Goal: Task Accomplishment & Management: Use online tool/utility

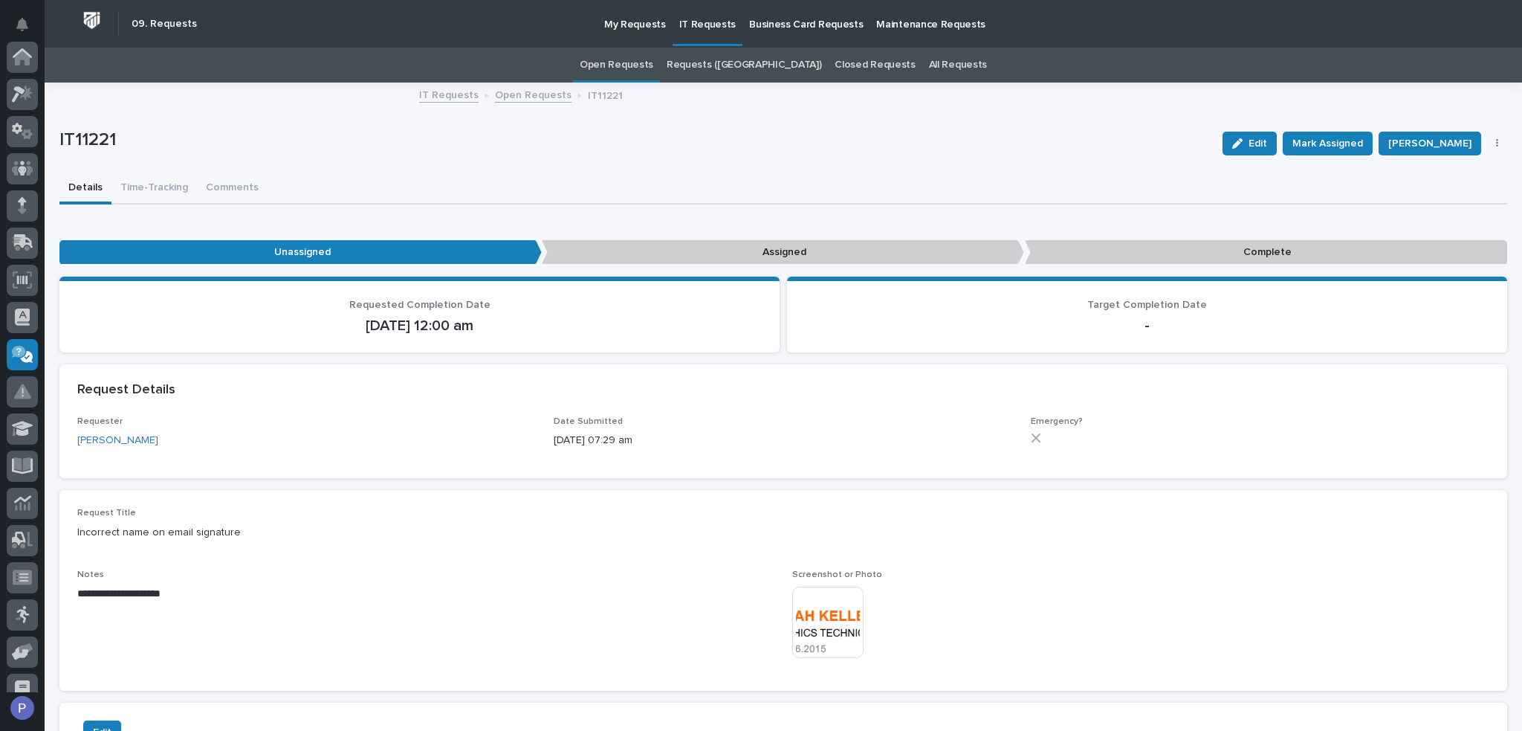
scroll to position [204, 0]
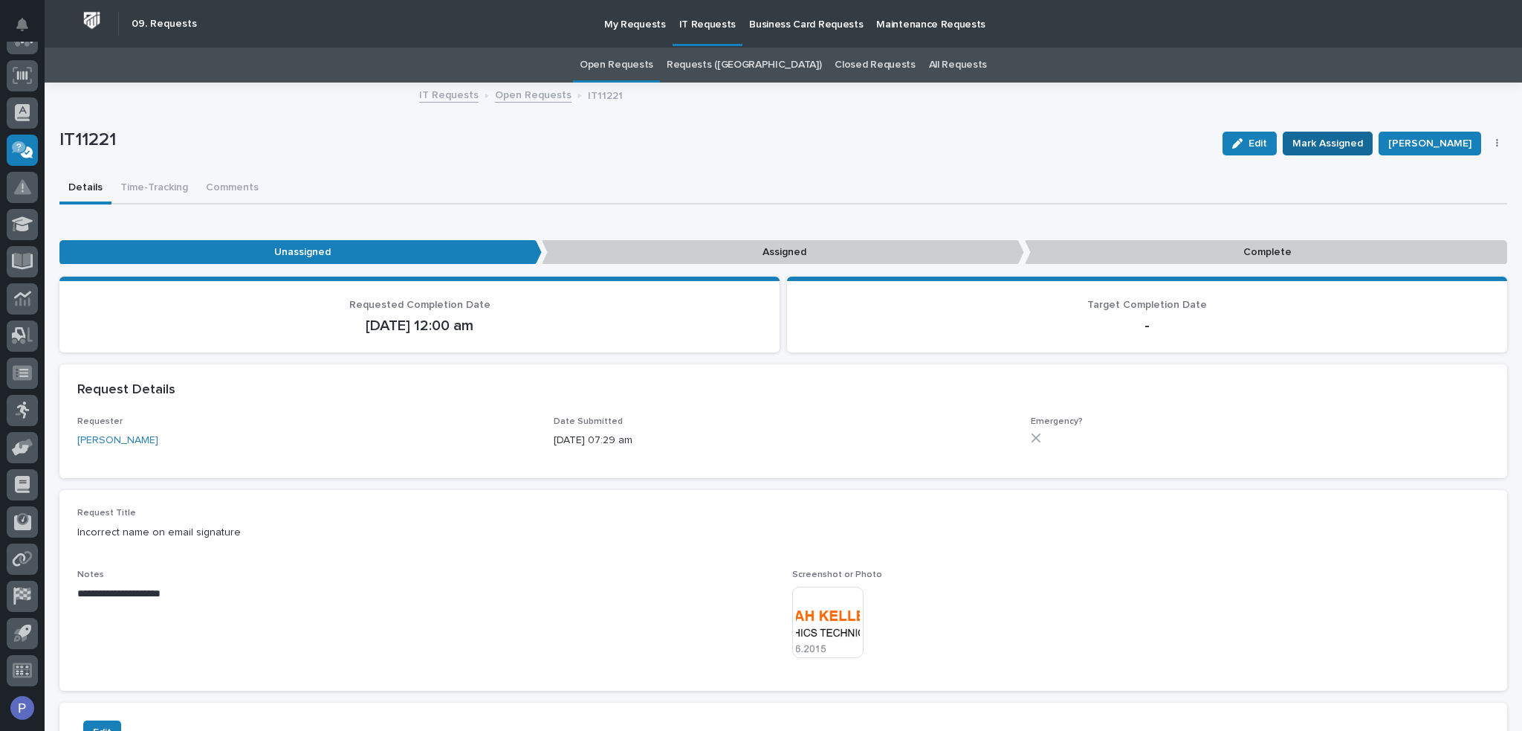
click at [1314, 138] on span "Mark Assigned" at bounding box center [1328, 144] width 71 height 18
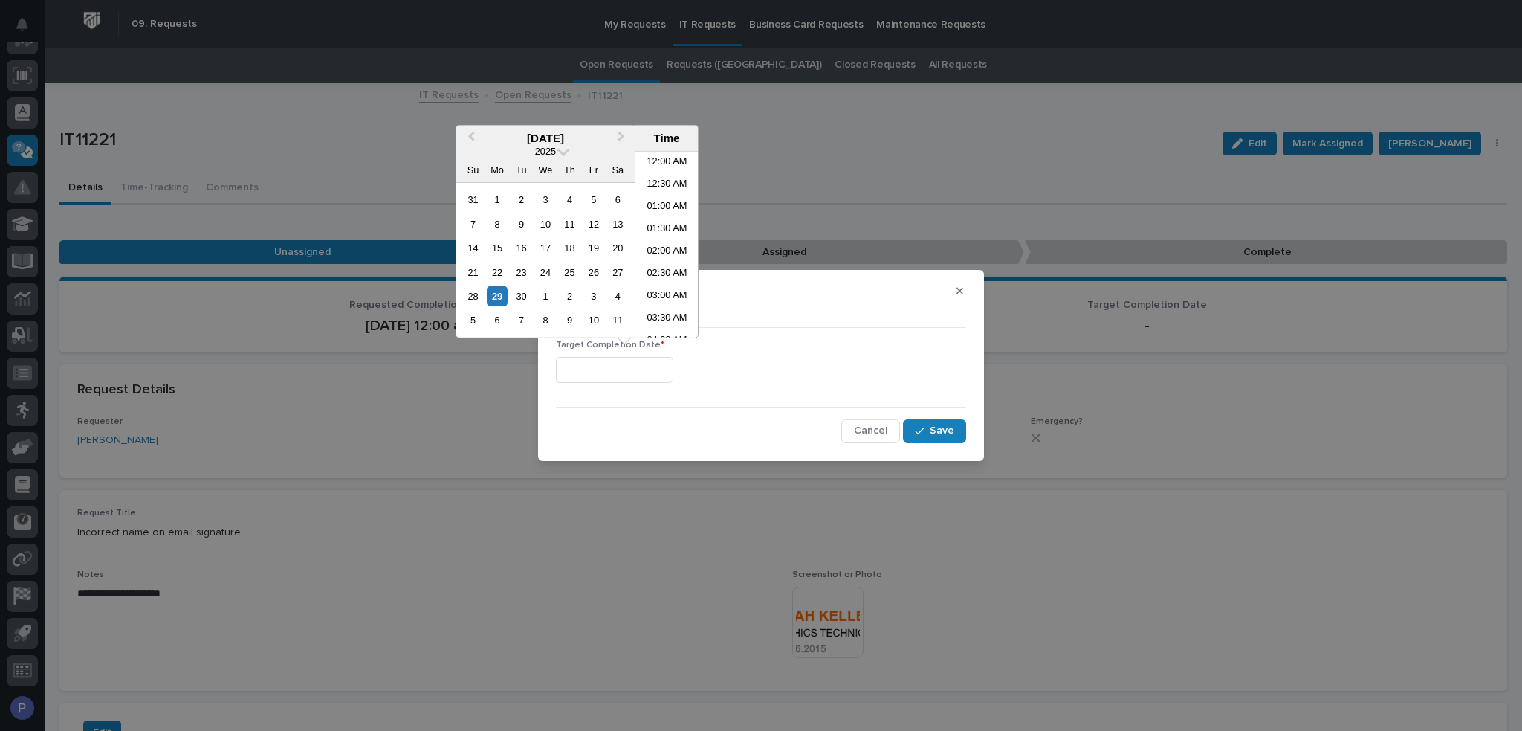
click at [670, 371] on input "text" at bounding box center [614, 370] width 117 height 26
click at [668, 243] on li "07:00 AM" at bounding box center [667, 244] width 63 height 22
type input "**********"
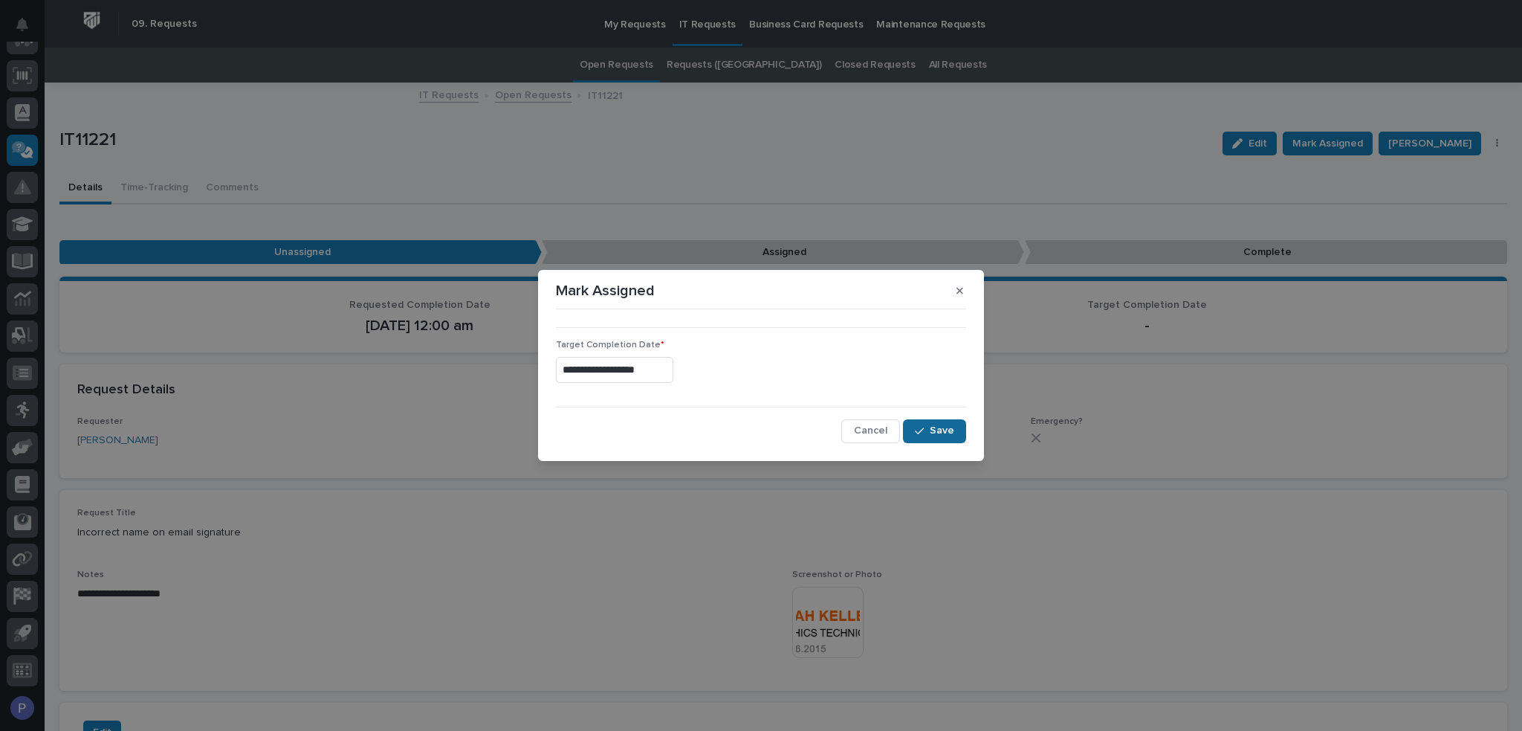
click at [944, 429] on span "Save" at bounding box center [942, 430] width 25 height 13
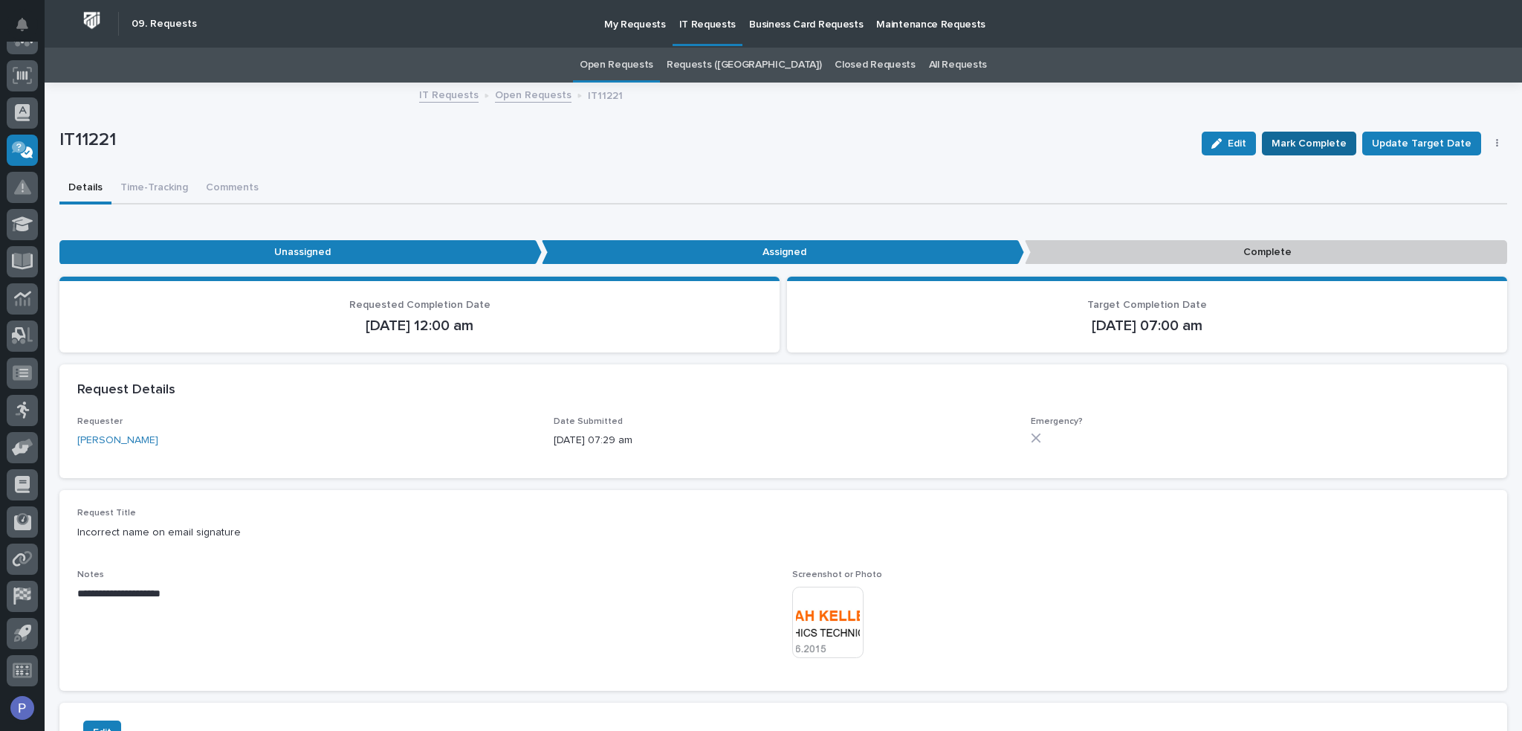
click at [1311, 142] on span "Mark Complete" at bounding box center [1309, 144] width 75 height 18
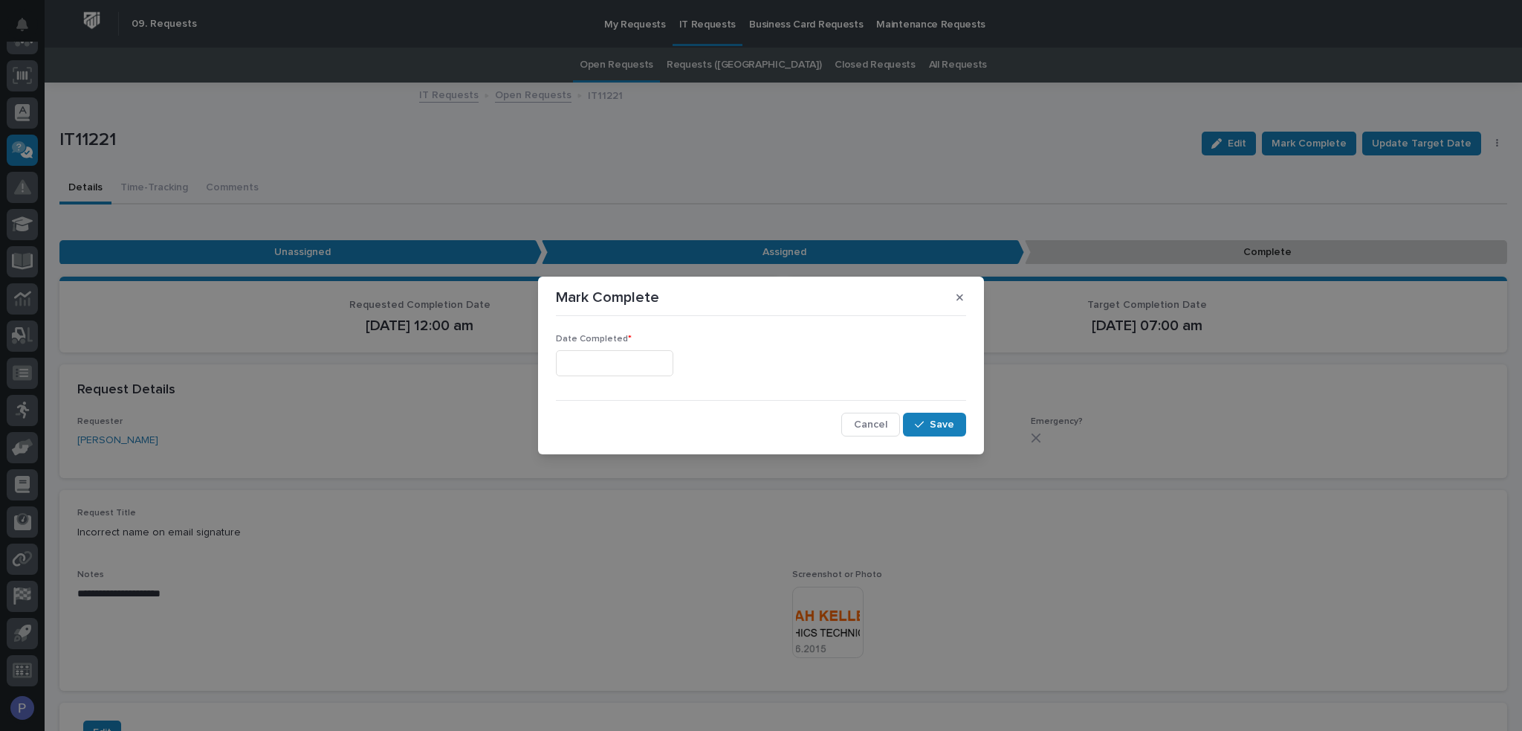
click at [655, 361] on input "text" at bounding box center [614, 363] width 117 height 26
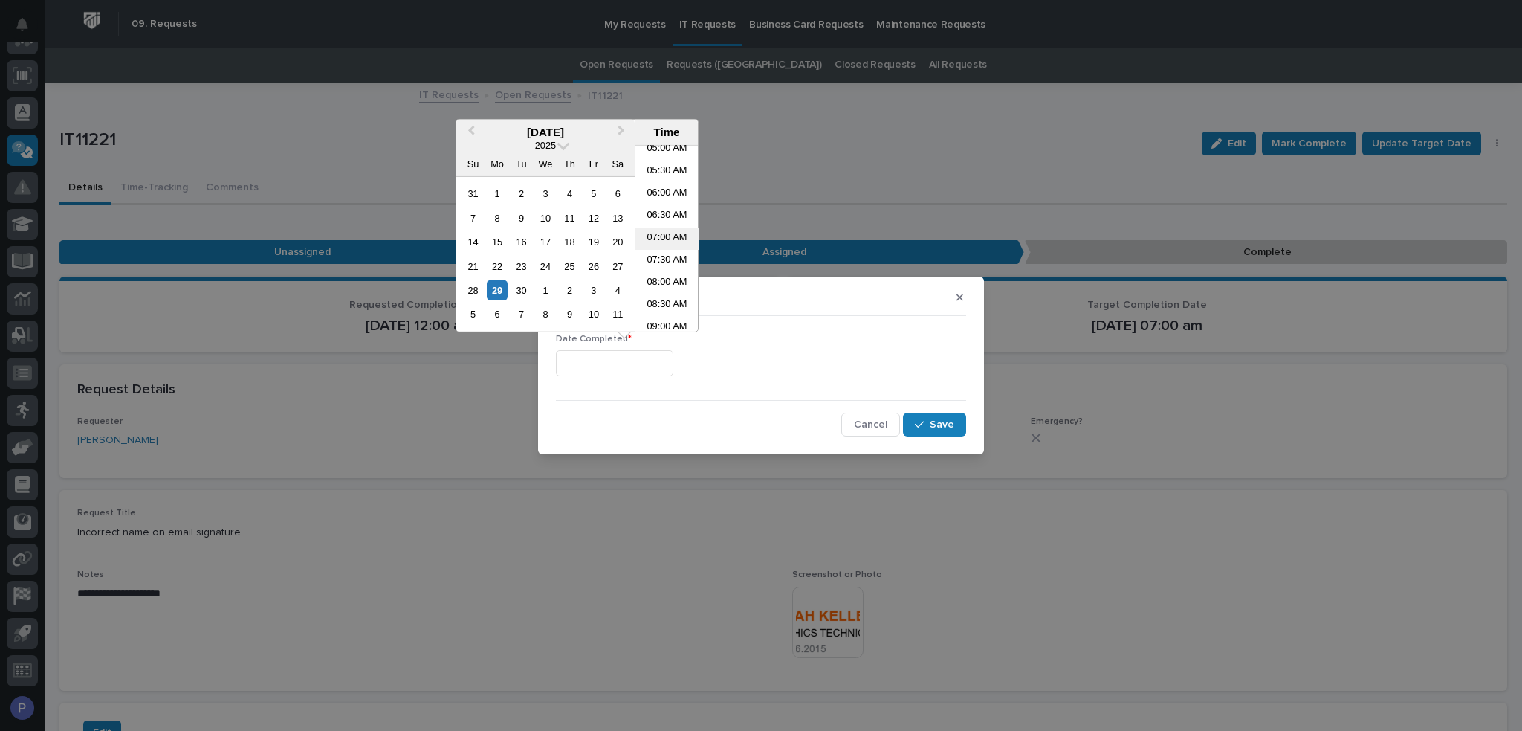
click at [665, 238] on li "07:00 AM" at bounding box center [667, 238] width 63 height 22
type input "**********"
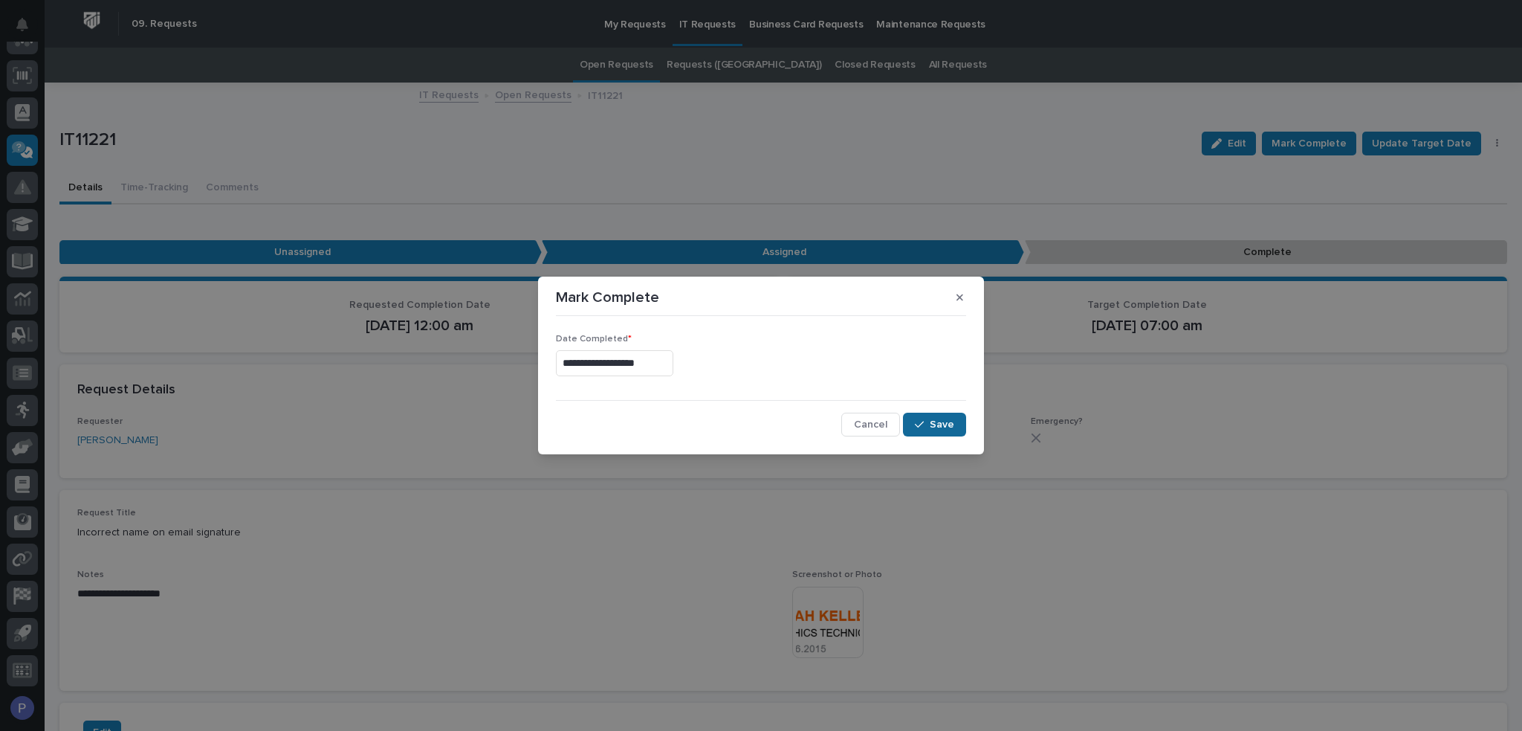
click at [937, 421] on span "Save" at bounding box center [942, 424] width 25 height 13
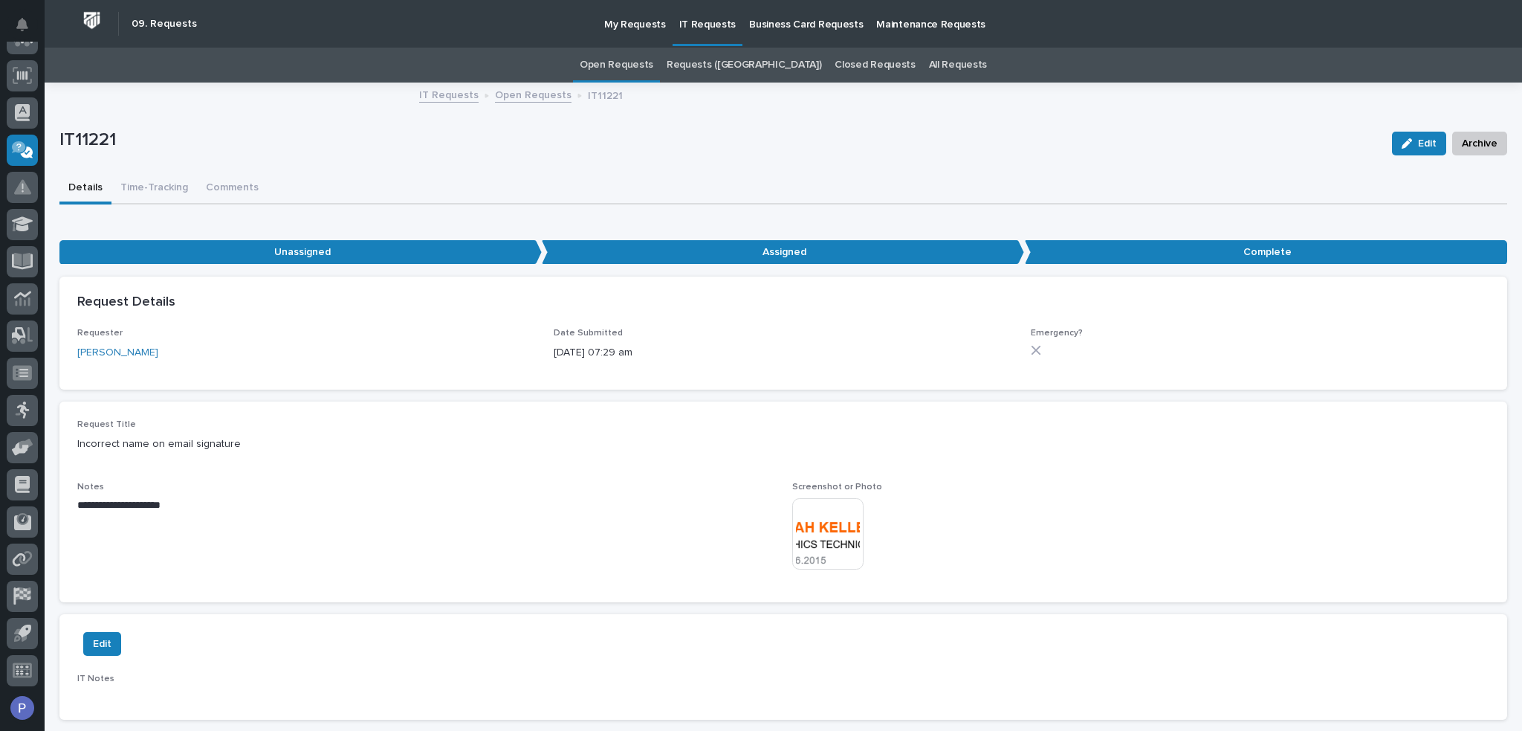
click at [448, 94] on link "IT Requests" at bounding box center [448, 93] width 59 height 17
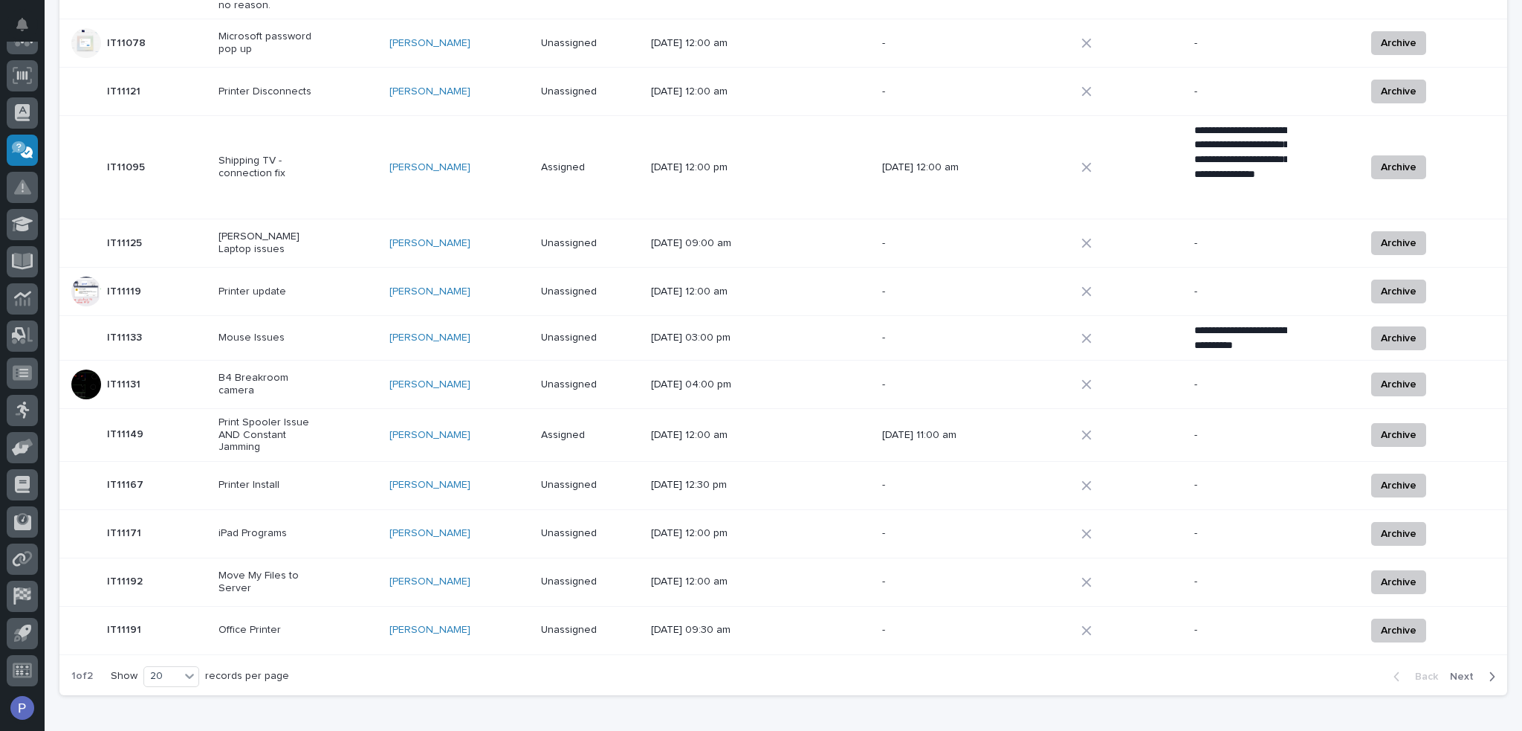
scroll to position [669, 0]
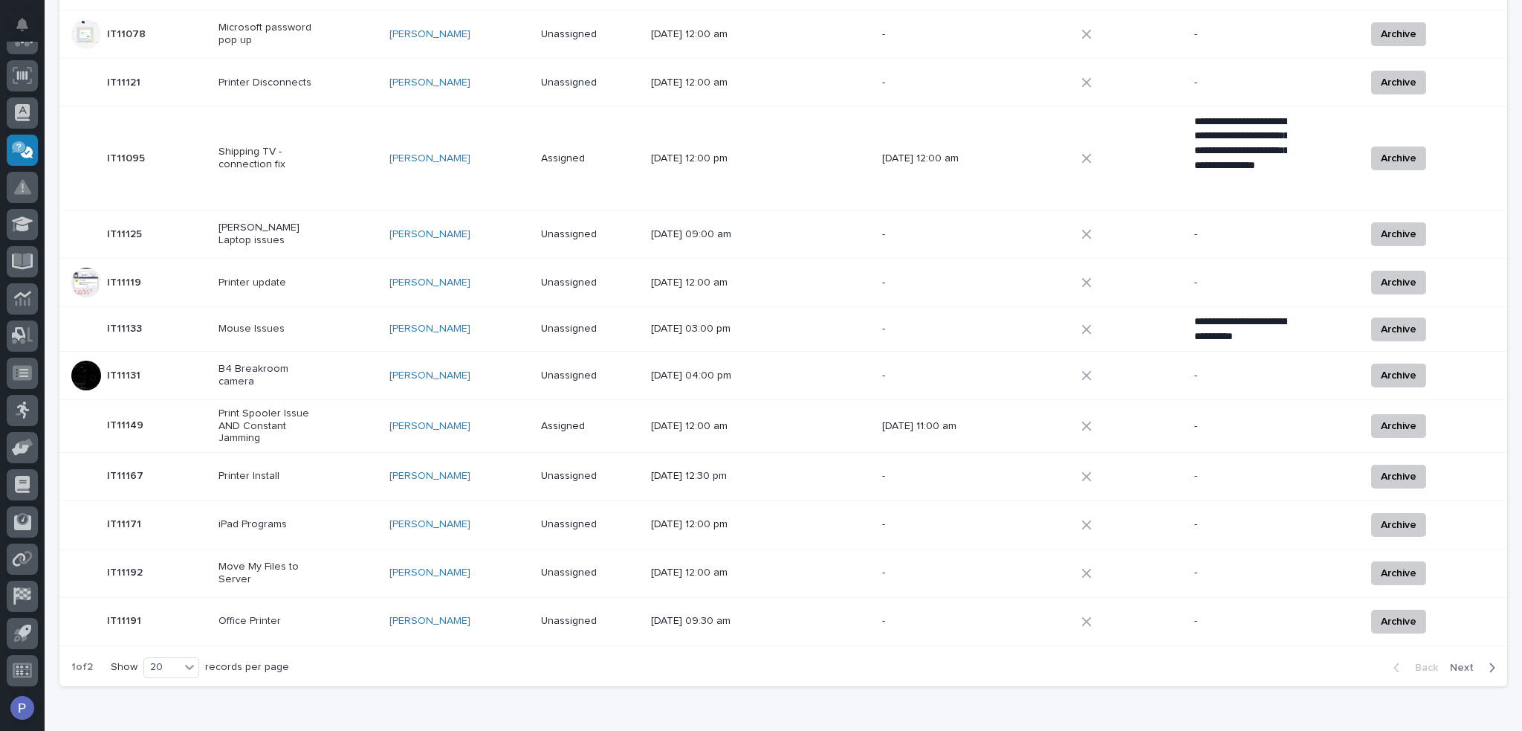
click at [1452, 661] on span "Next" at bounding box center [1466, 667] width 33 height 13
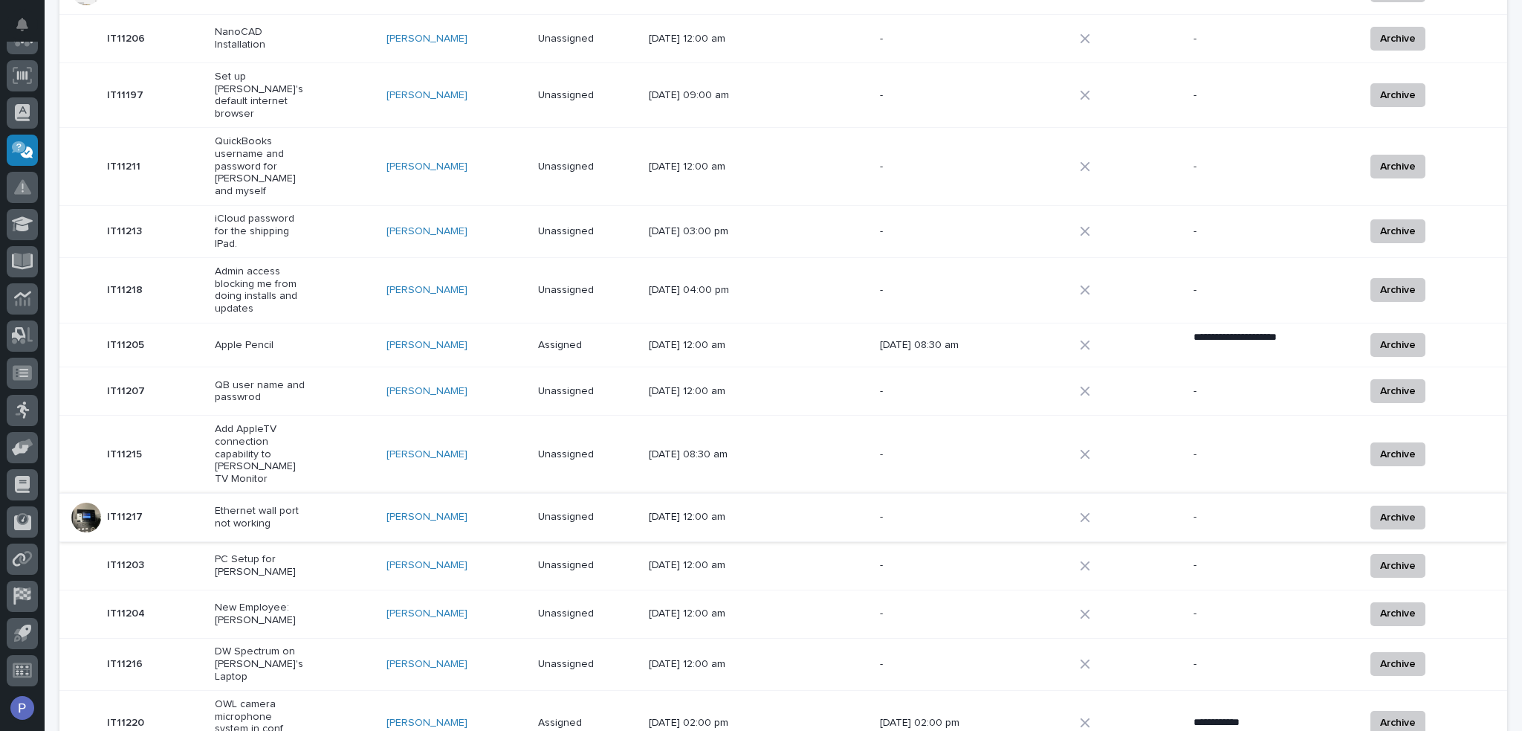
scroll to position [379, 0]
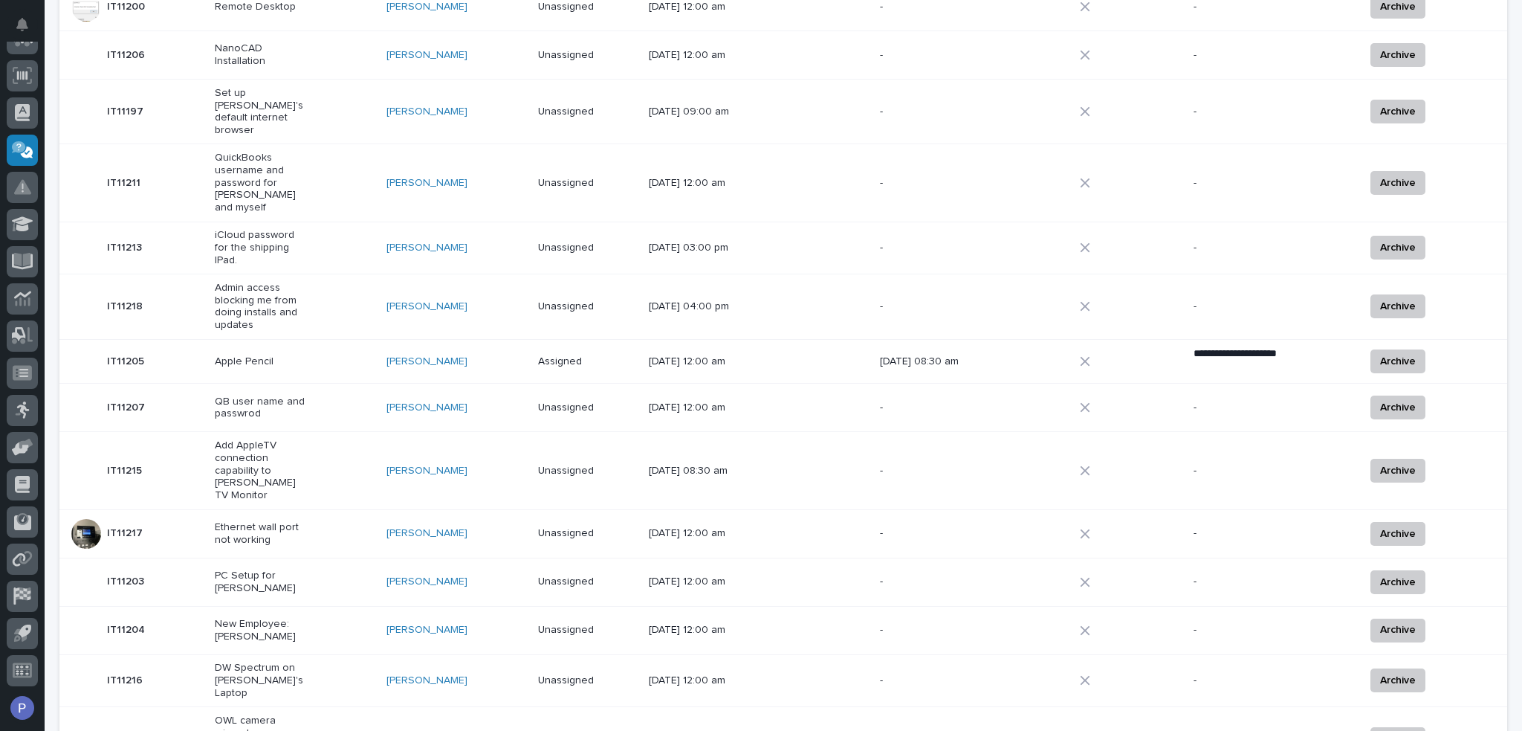
click at [334, 433] on div "Add AppleTV connection capability to [PERSON_NAME] TV Monitor" at bounding box center [295, 470] width 160 height 74
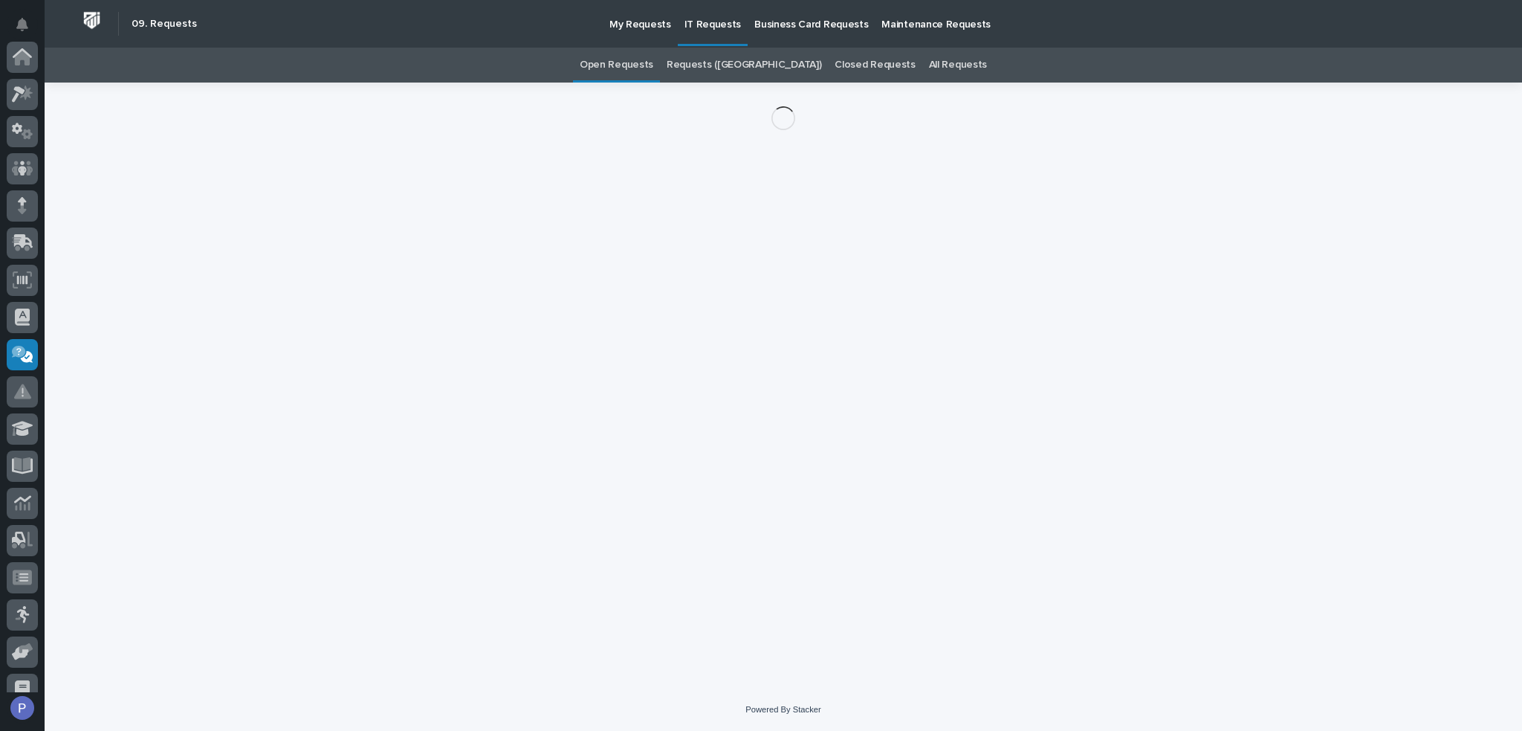
scroll to position [204, 0]
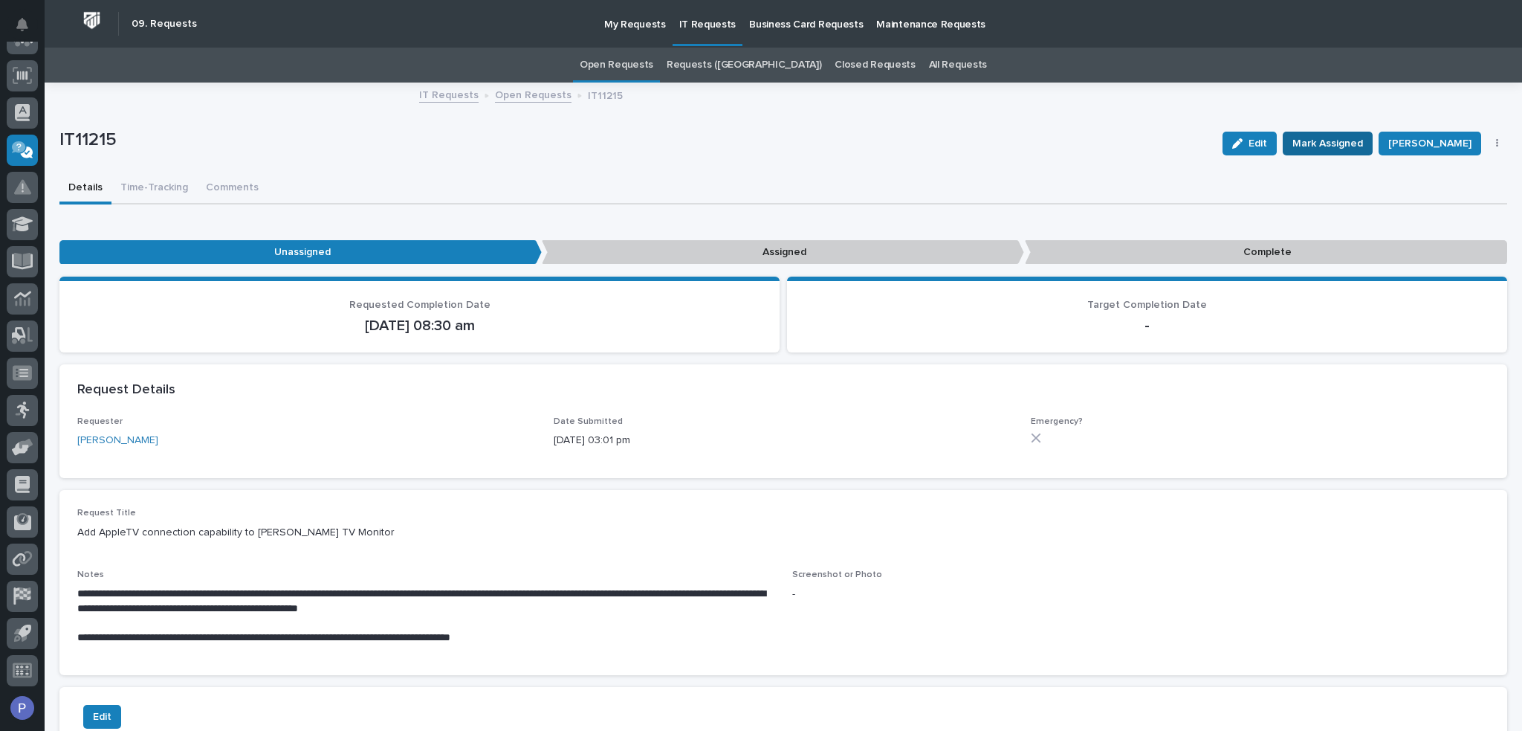
click at [1327, 144] on span "Mark Assigned" at bounding box center [1328, 144] width 71 height 18
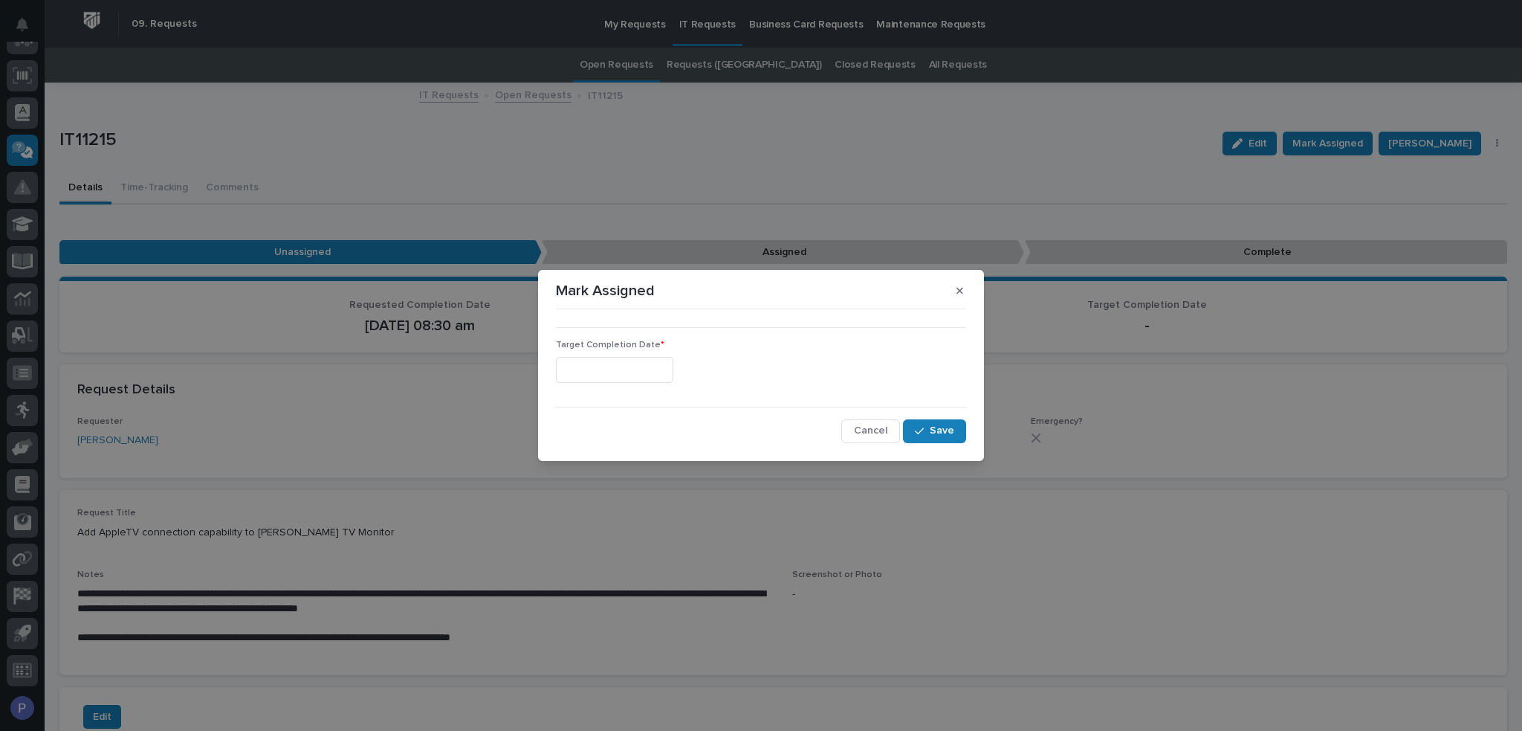
click at [653, 368] on input "text" at bounding box center [614, 370] width 117 height 26
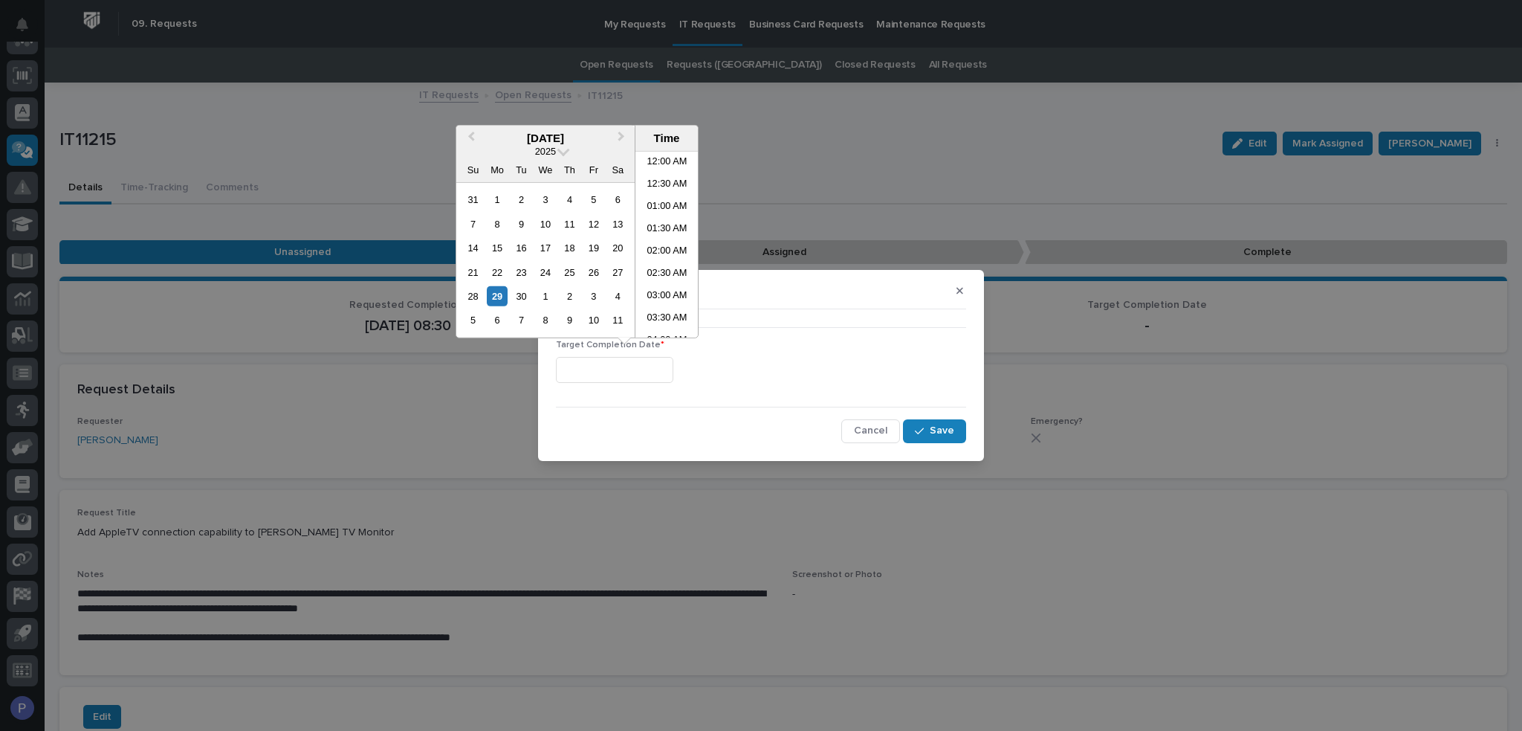
scroll to position [230, 0]
click at [663, 243] on li "07:00 AM" at bounding box center [667, 244] width 63 height 22
type input "**********"
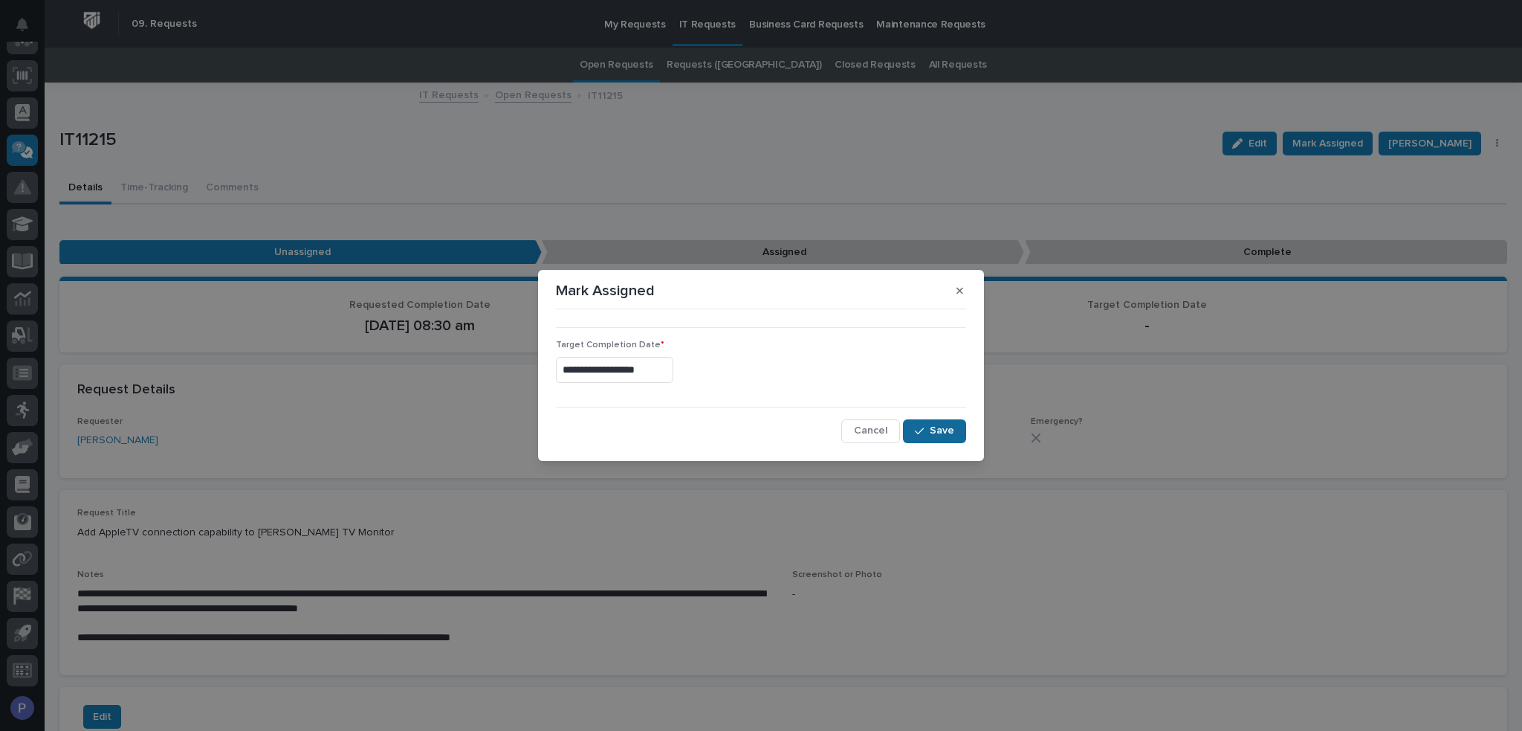
click at [948, 429] on span "Save" at bounding box center [942, 430] width 25 height 13
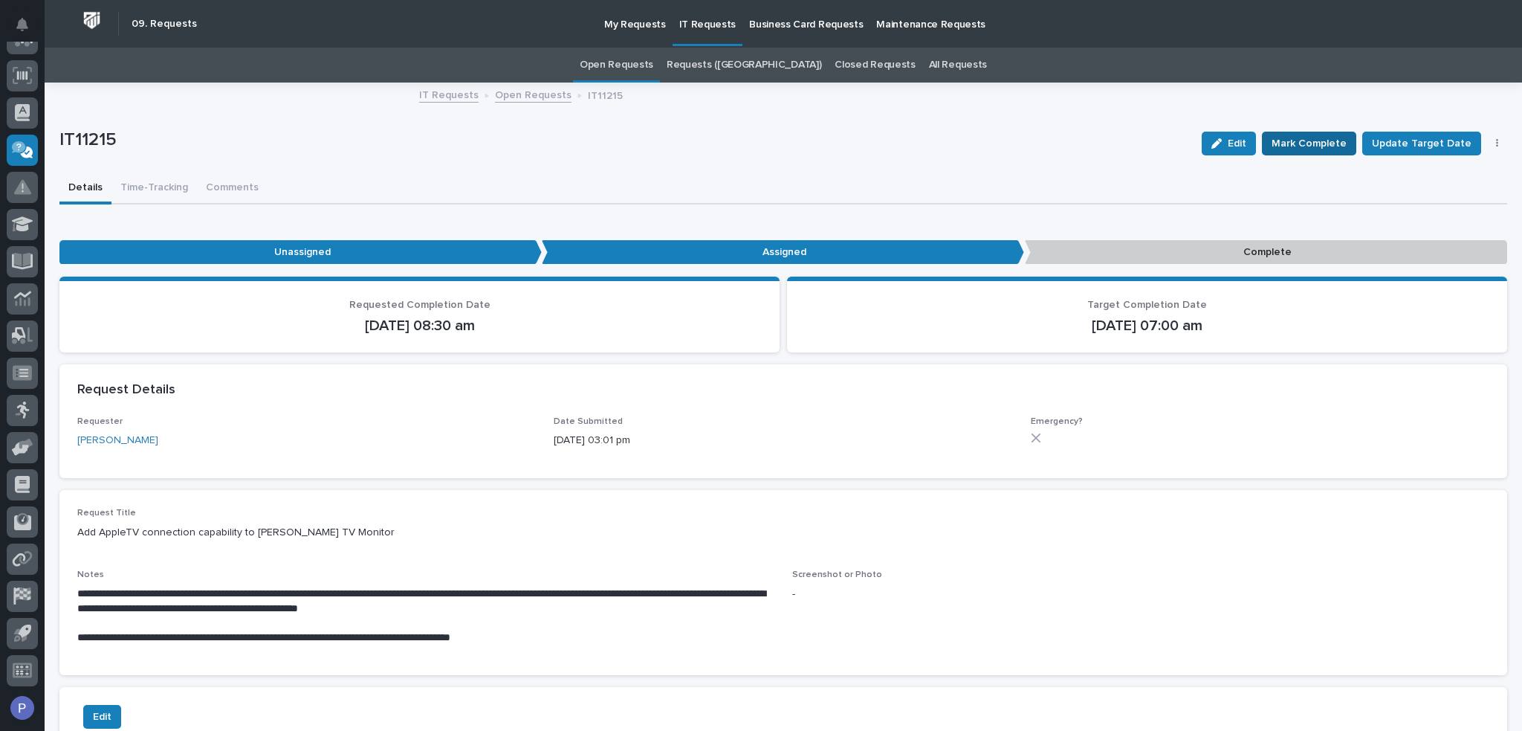
click at [1323, 140] on span "Mark Complete" at bounding box center [1309, 144] width 75 height 18
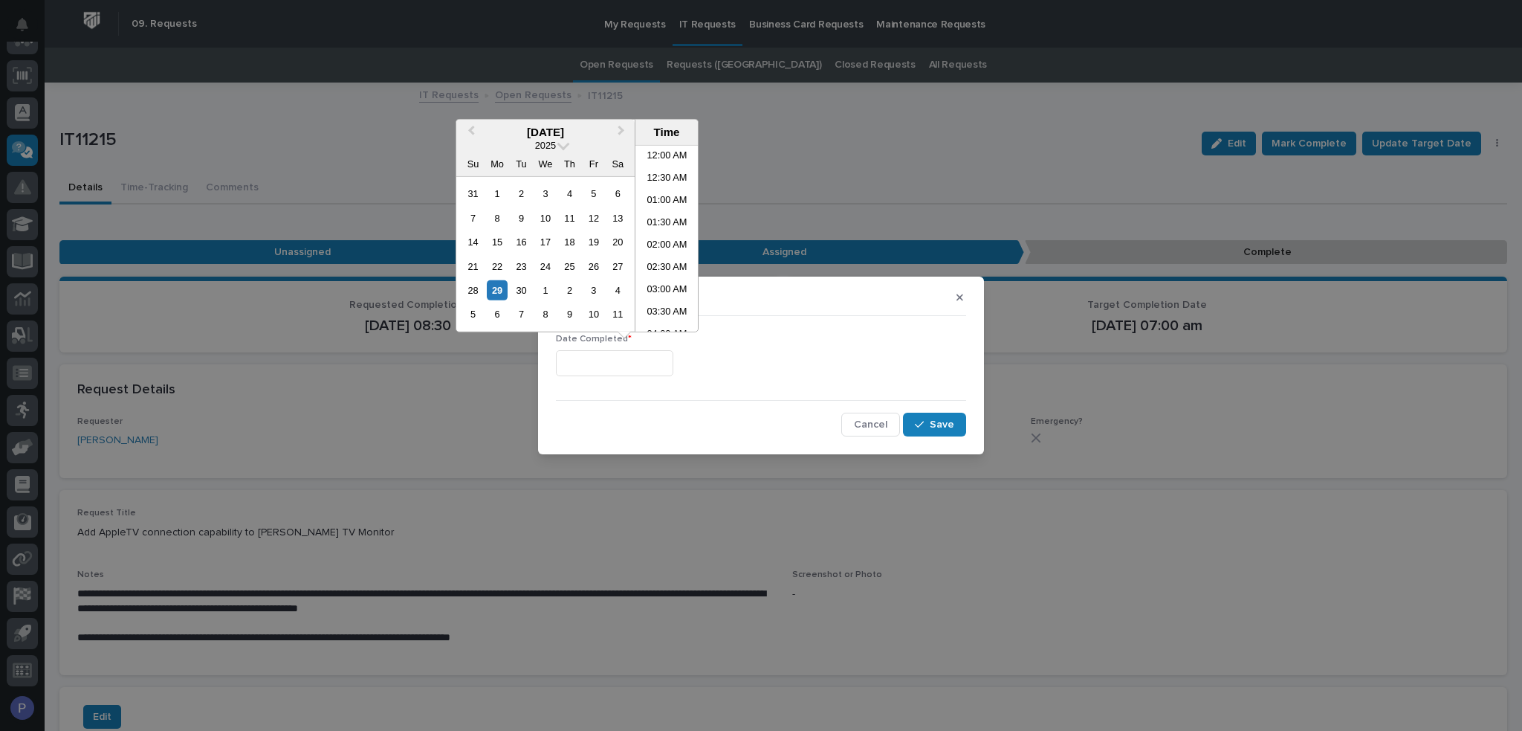
click at [645, 356] on input "text" at bounding box center [614, 363] width 117 height 26
click at [660, 239] on li "07:00 AM" at bounding box center [667, 238] width 63 height 22
type input "**********"
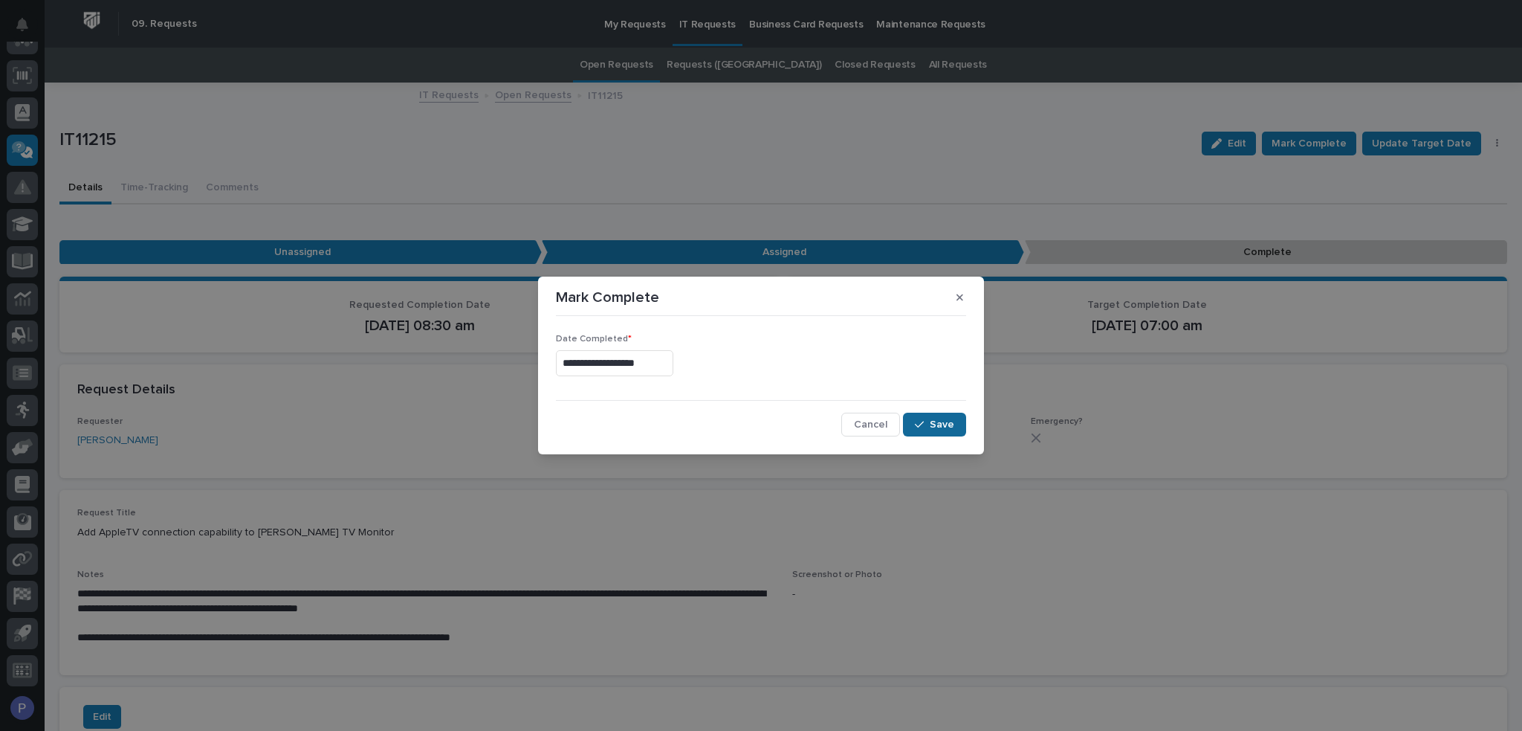
click at [931, 418] on span "Save" at bounding box center [942, 424] width 25 height 13
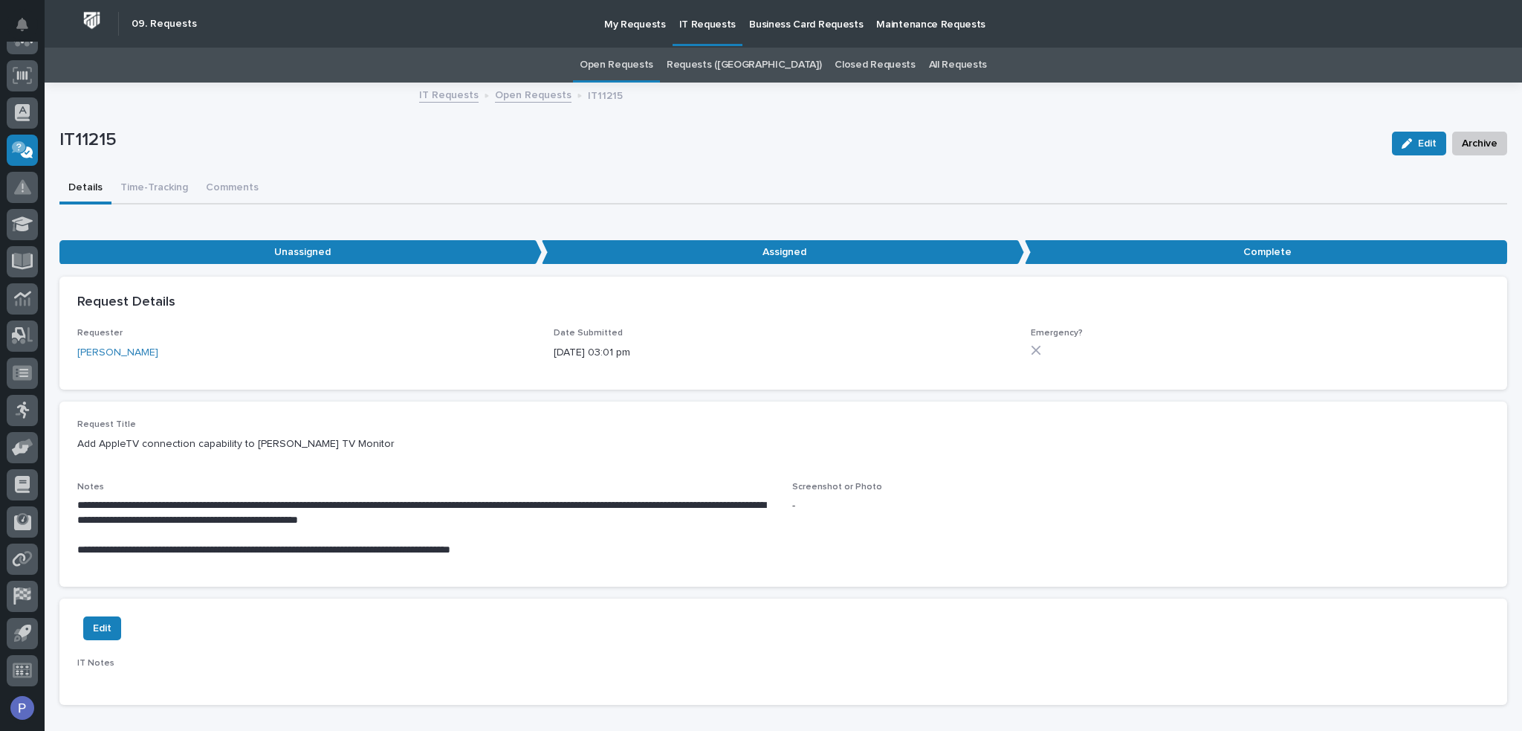
click at [653, 63] on link "Open Requests" at bounding box center [617, 65] width 74 height 35
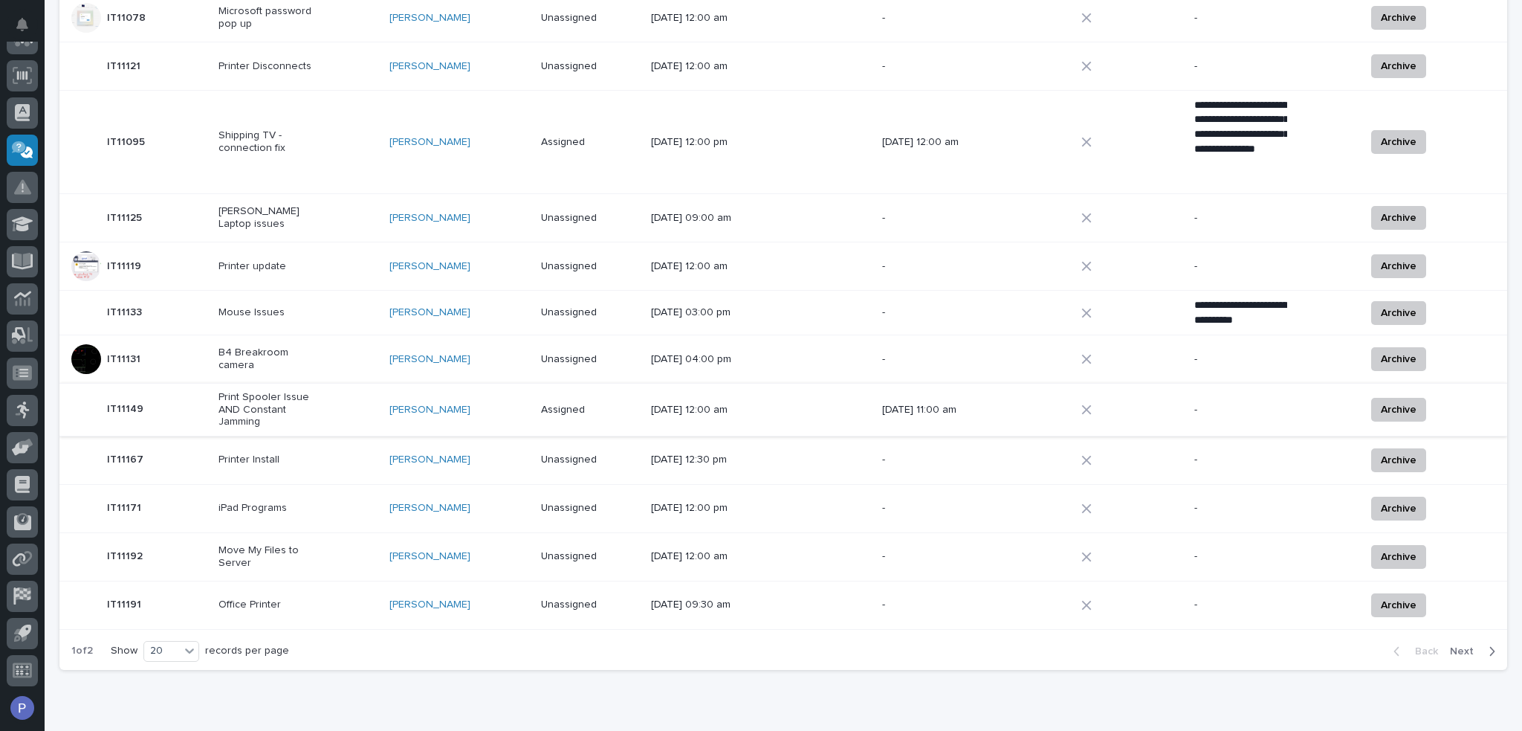
scroll to position [737, 0]
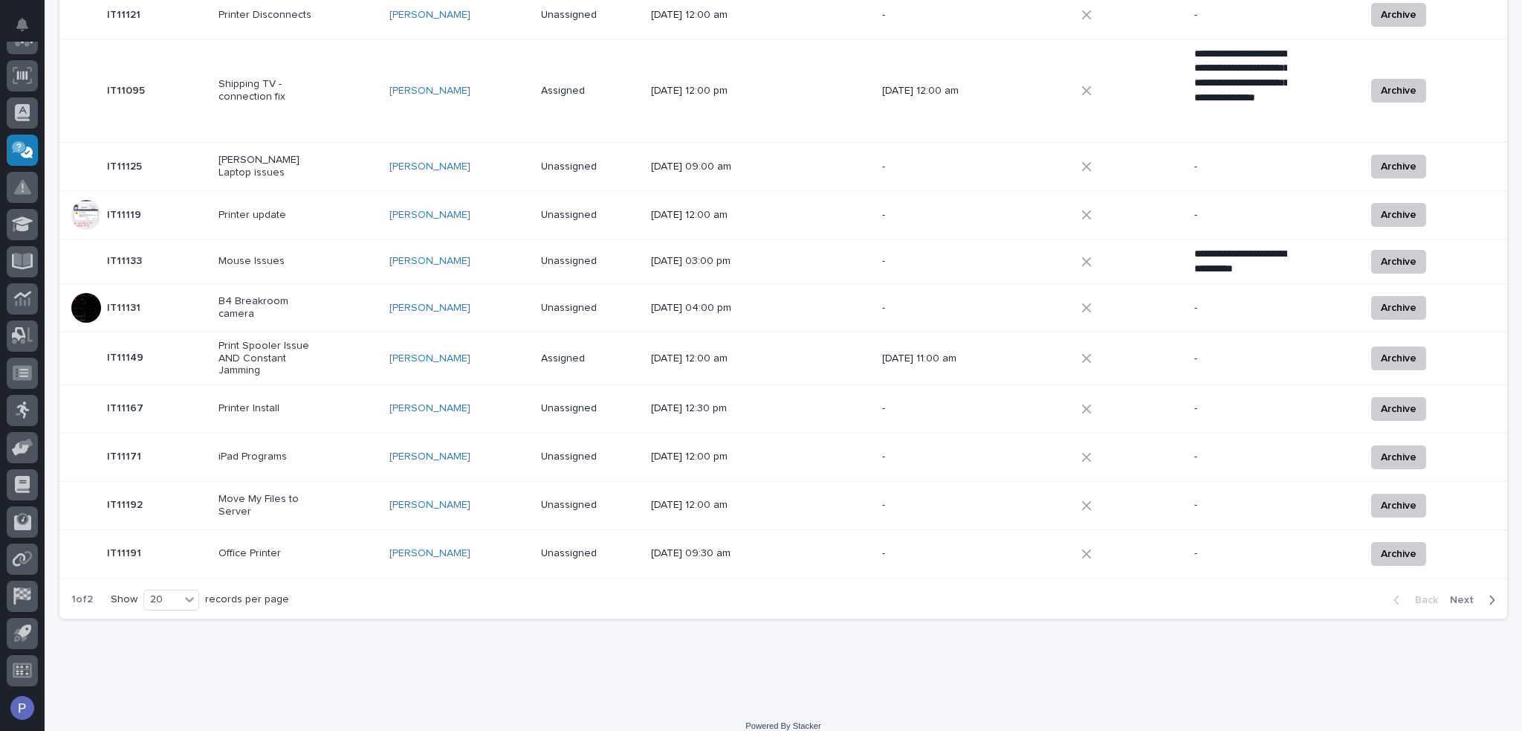
click at [1456, 593] on span "Next" at bounding box center [1466, 599] width 33 height 13
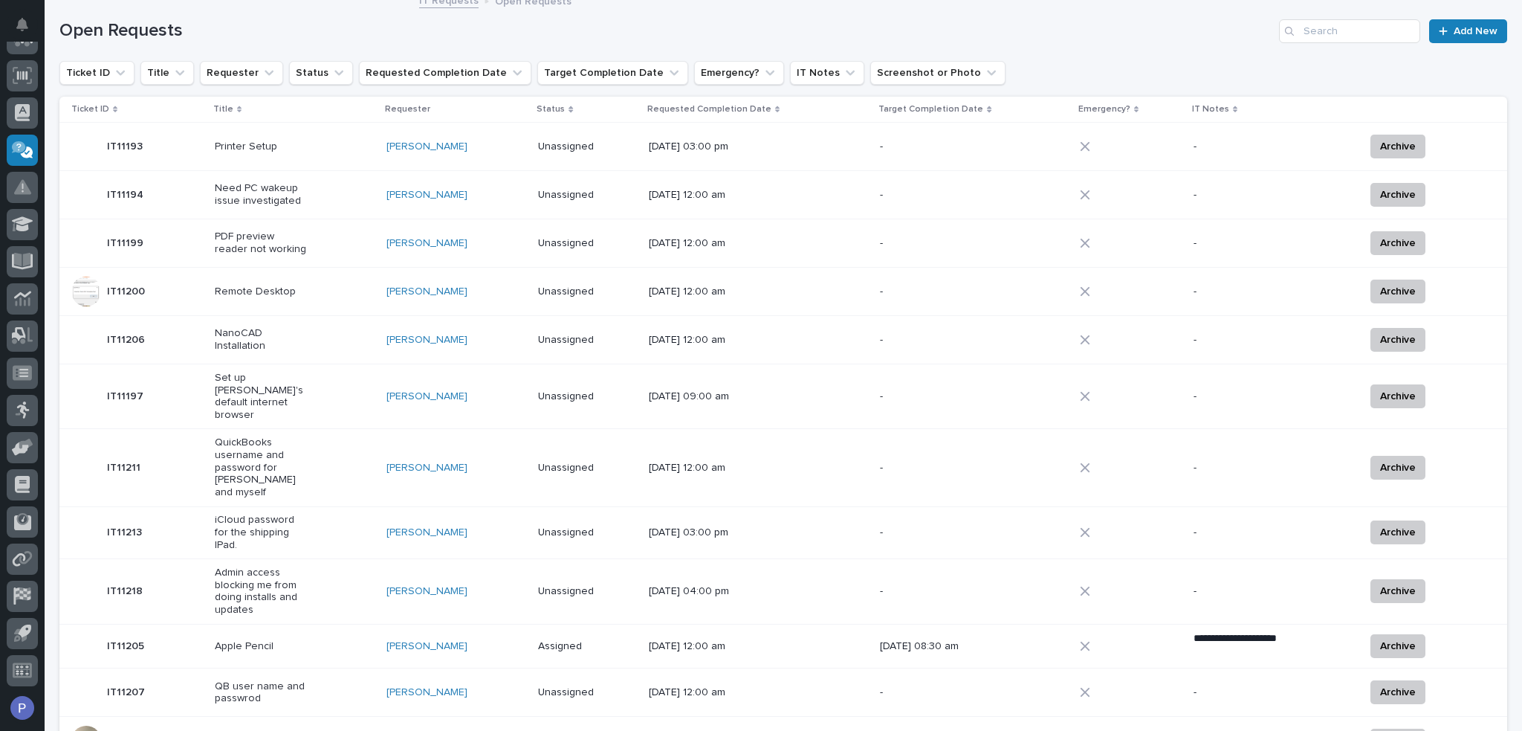
scroll to position [89, 0]
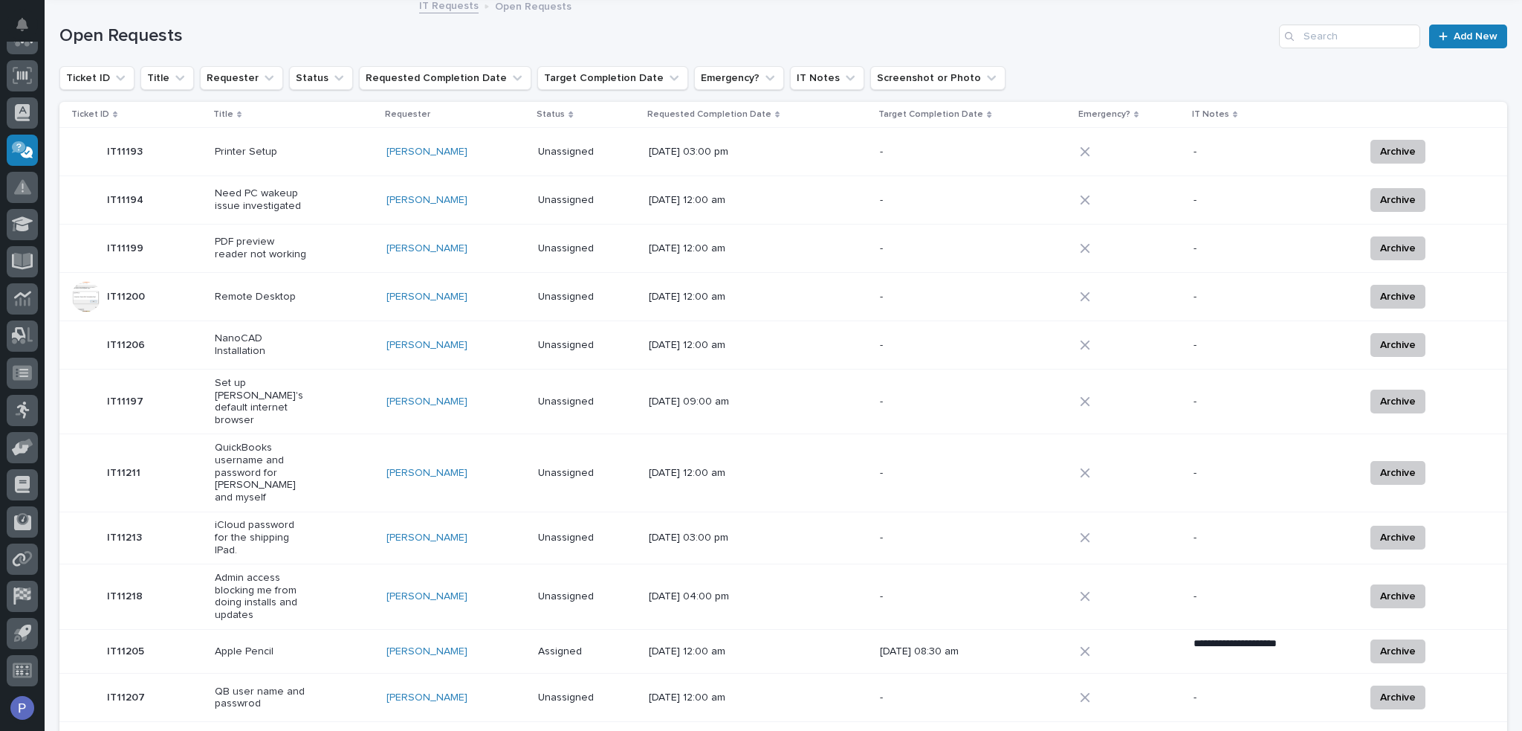
click at [313, 245] on div "PDF preview reader not working" at bounding box center [295, 248] width 160 height 37
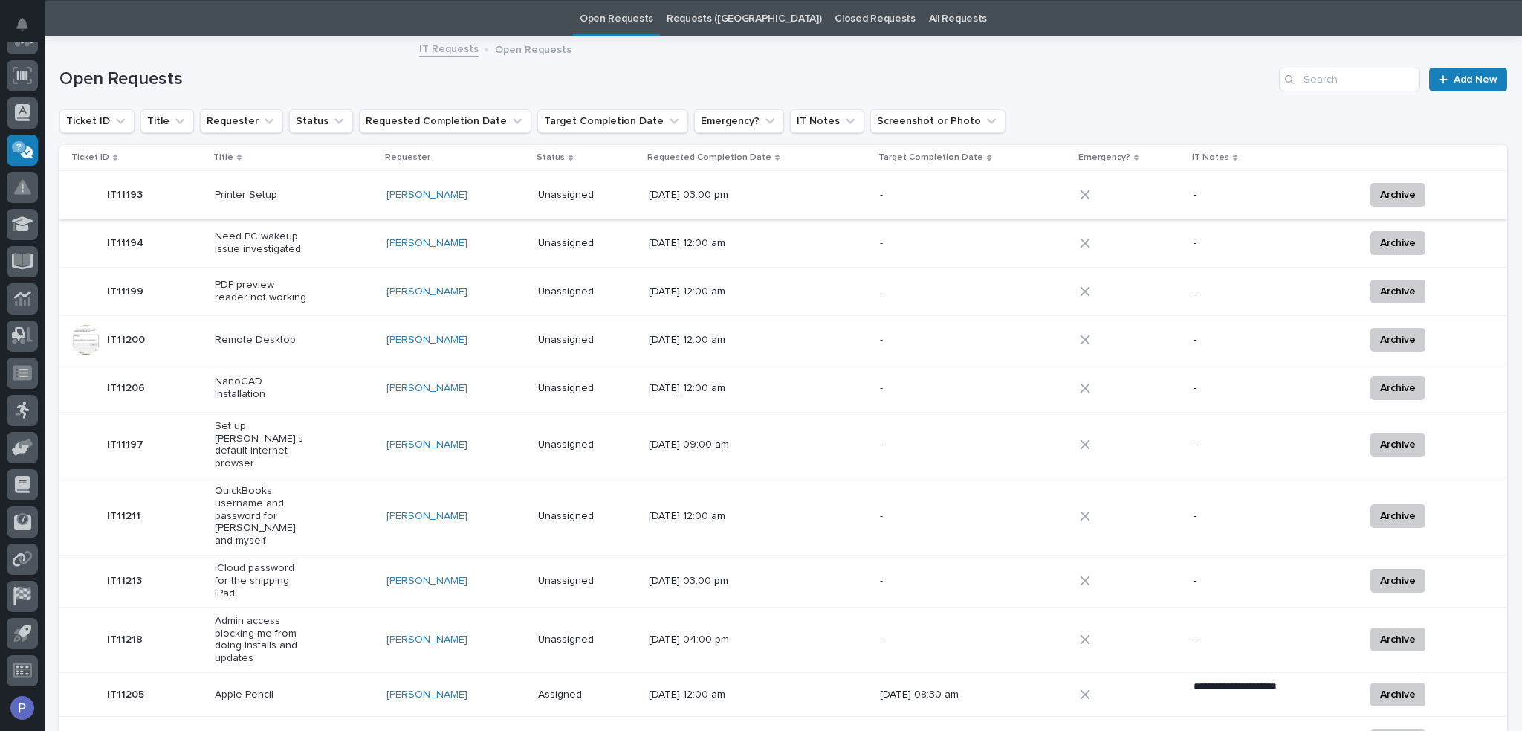
scroll to position [48, 0]
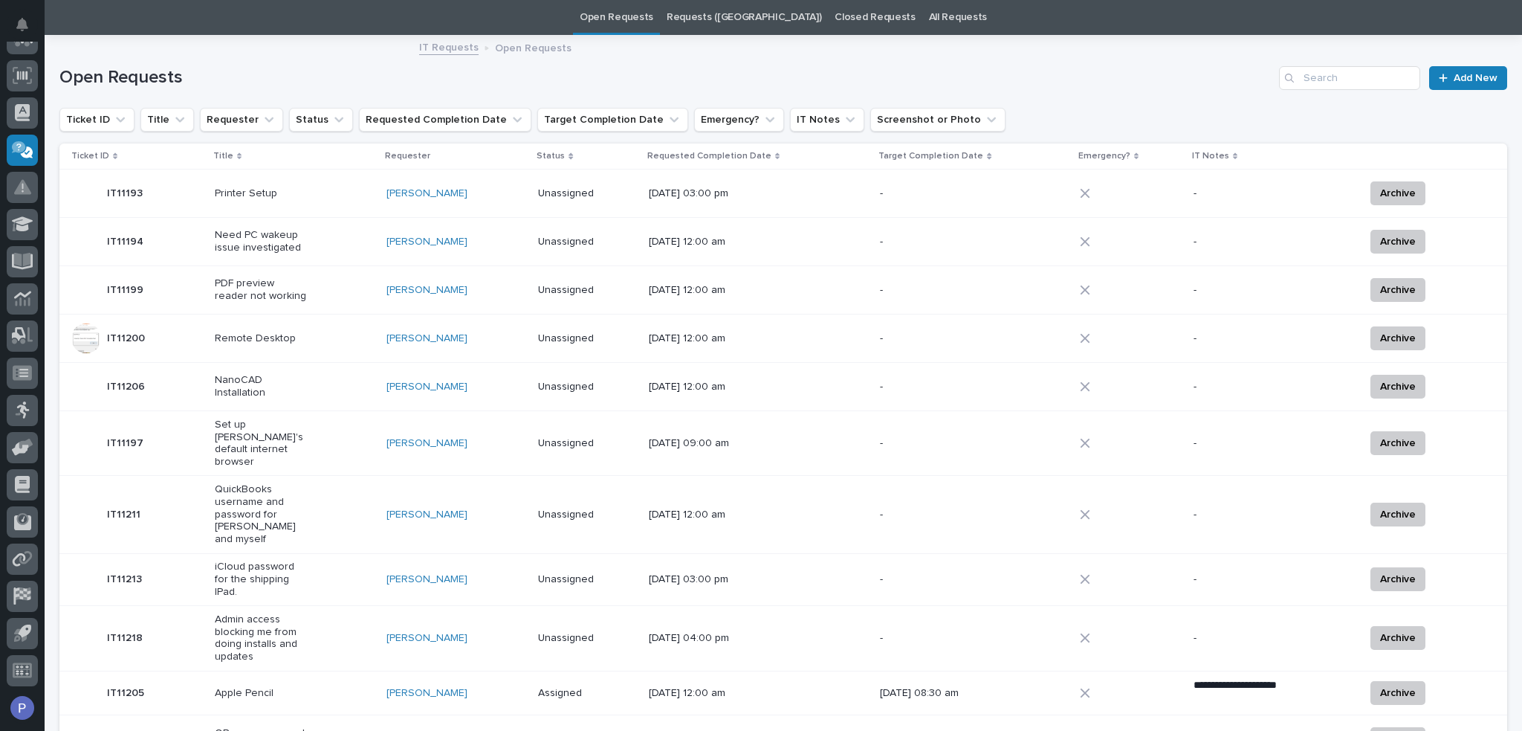
click at [574, 508] on p "Unassigned" at bounding box center [584, 514] width 93 height 13
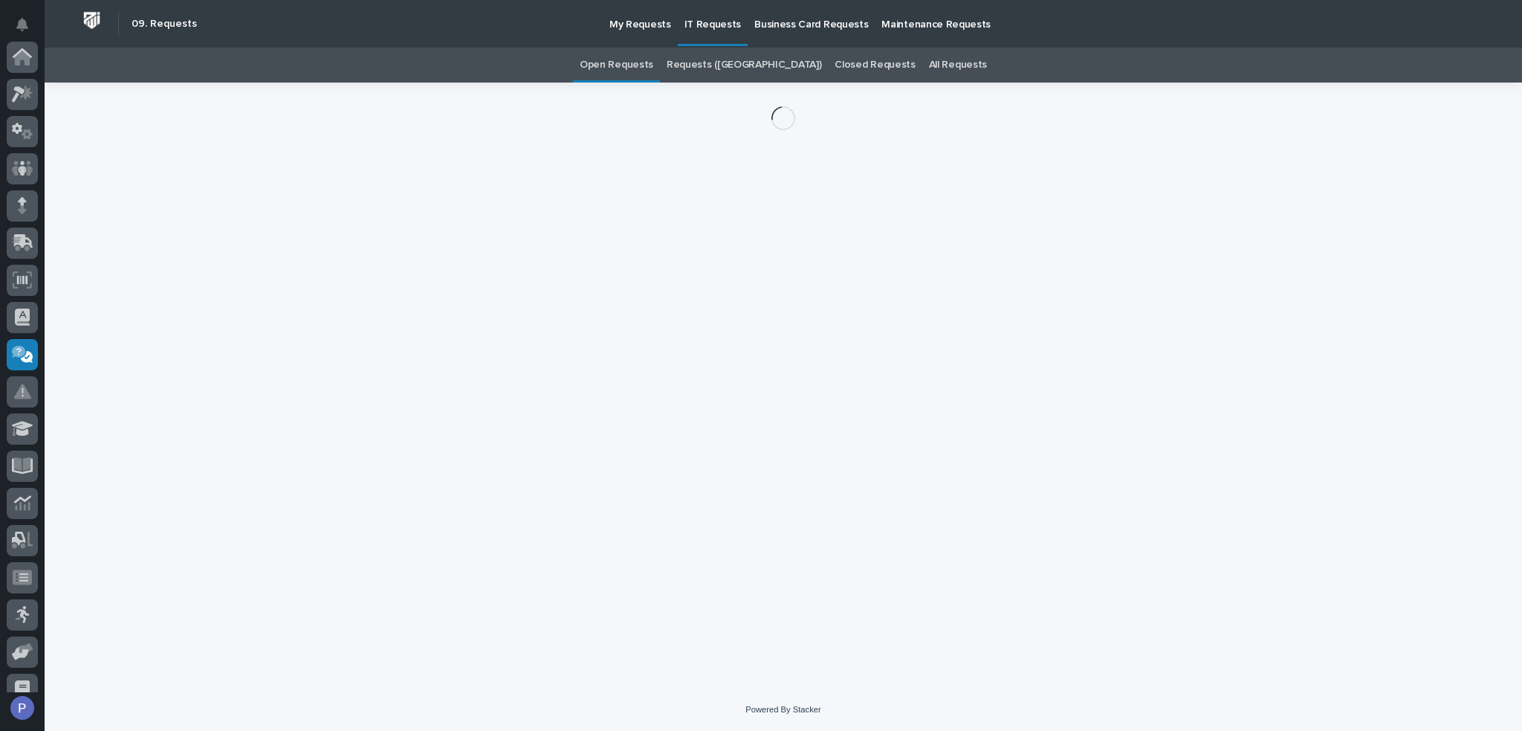
scroll to position [204, 0]
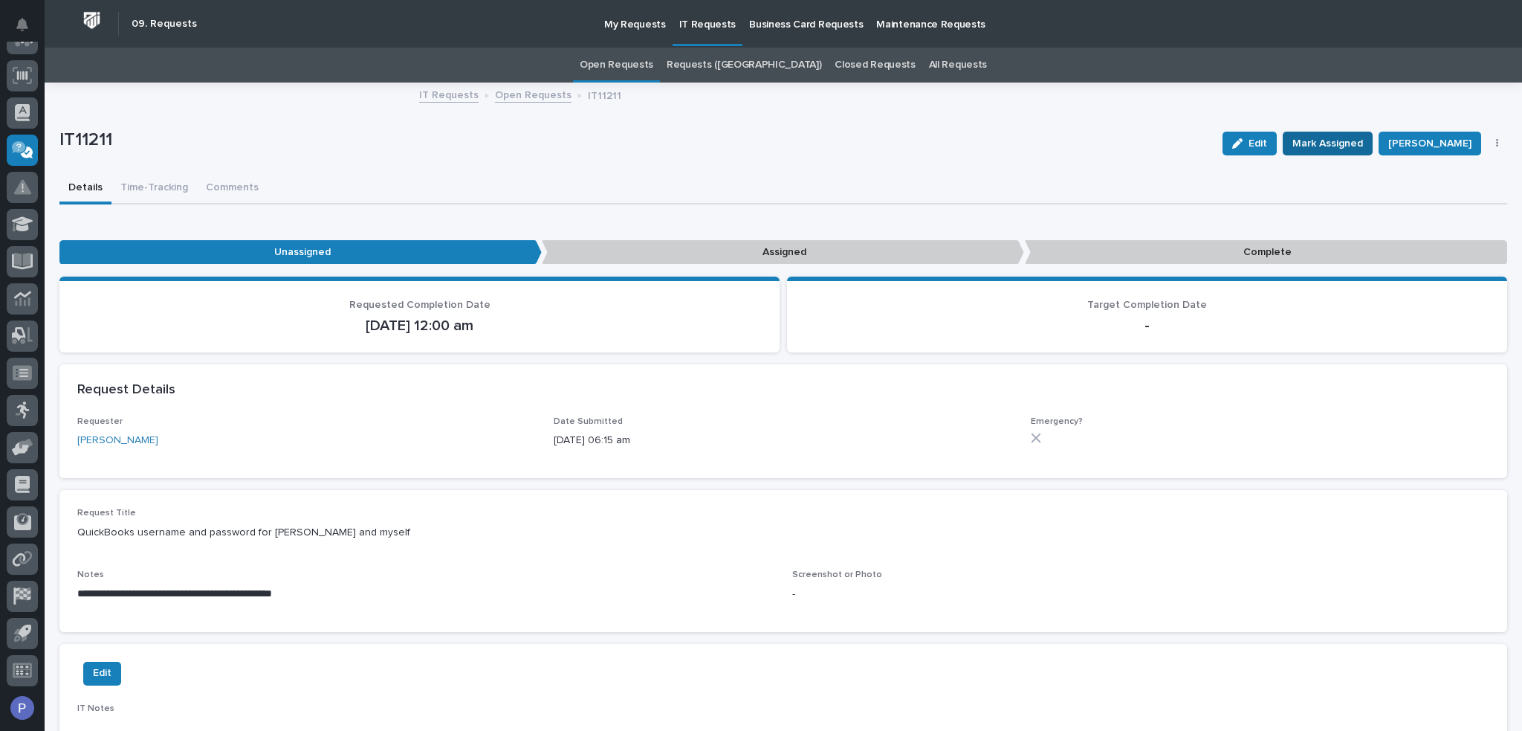
click at [1338, 143] on span "Mark Assigned" at bounding box center [1328, 144] width 71 height 18
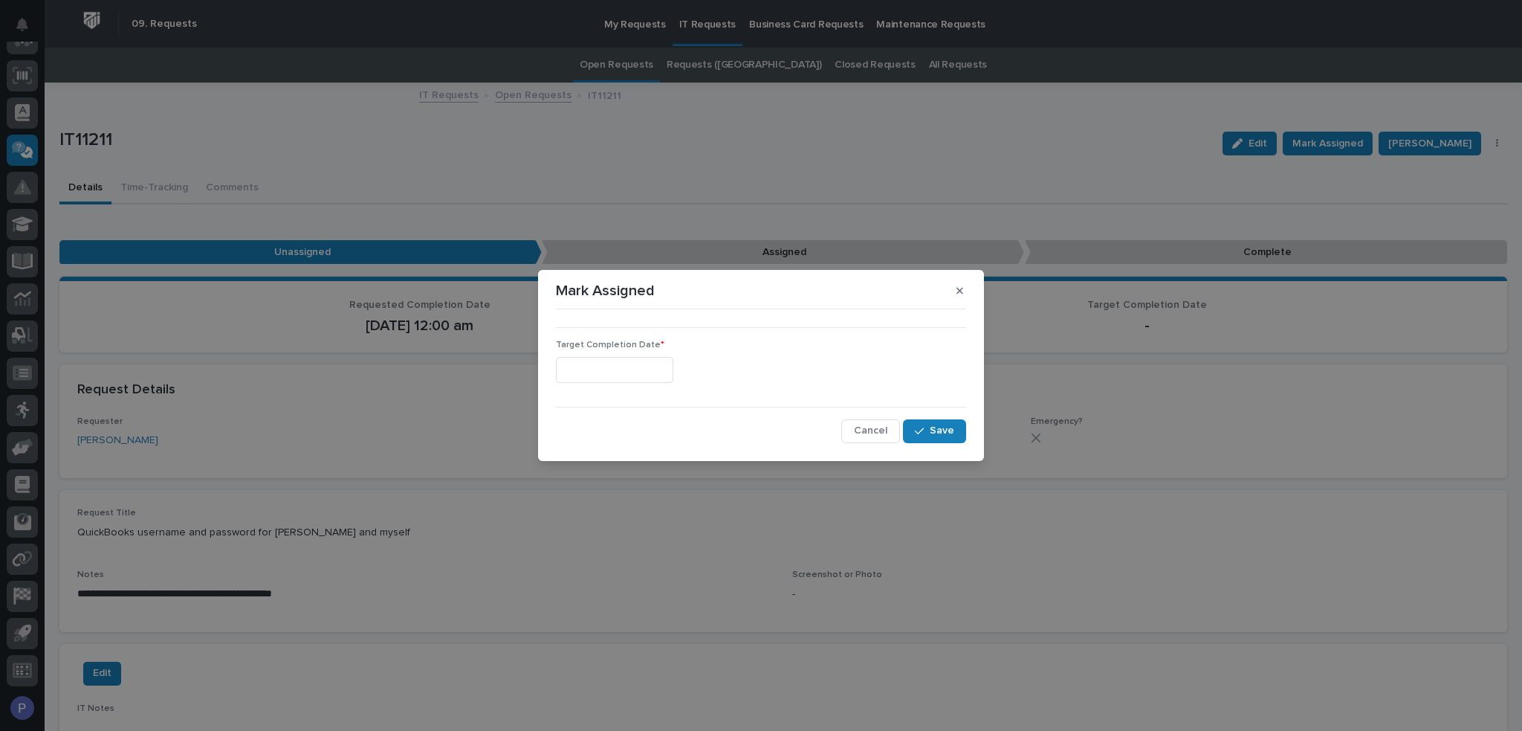
click at [625, 369] on input "text" at bounding box center [614, 370] width 117 height 26
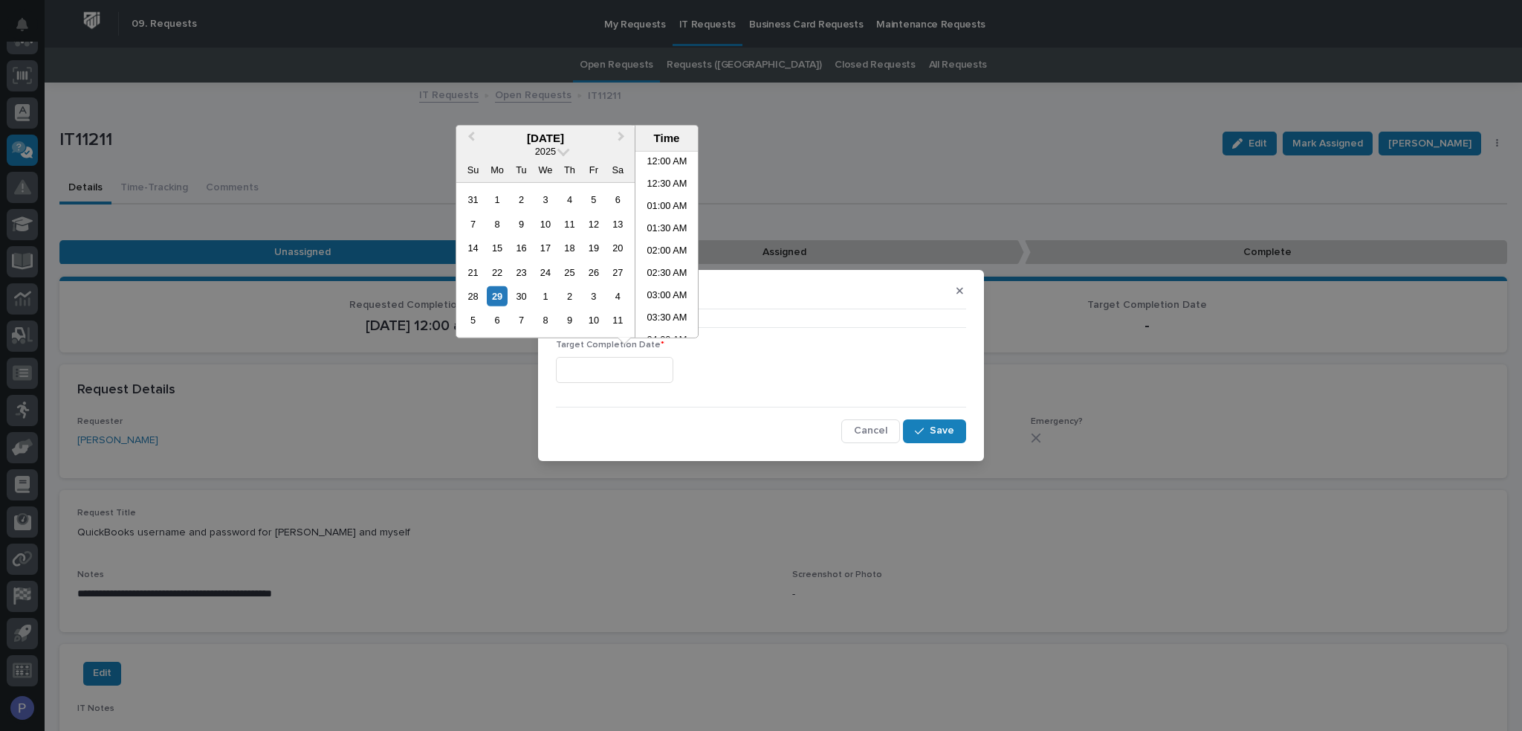
scroll to position [230, 0]
click at [668, 242] on li "07:00 AM" at bounding box center [667, 244] width 63 height 22
type input "**********"
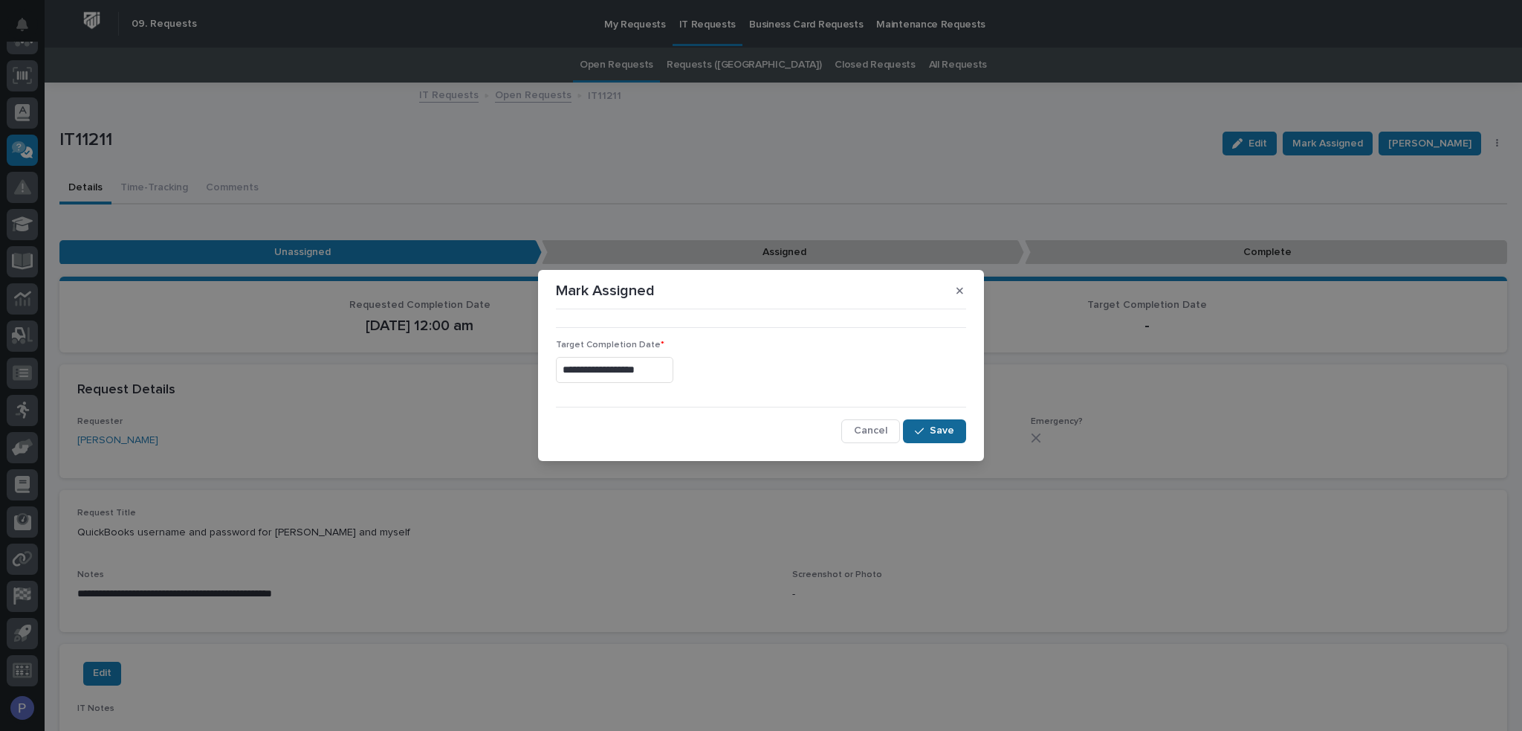
click at [954, 433] on button "Save" at bounding box center [934, 431] width 63 height 24
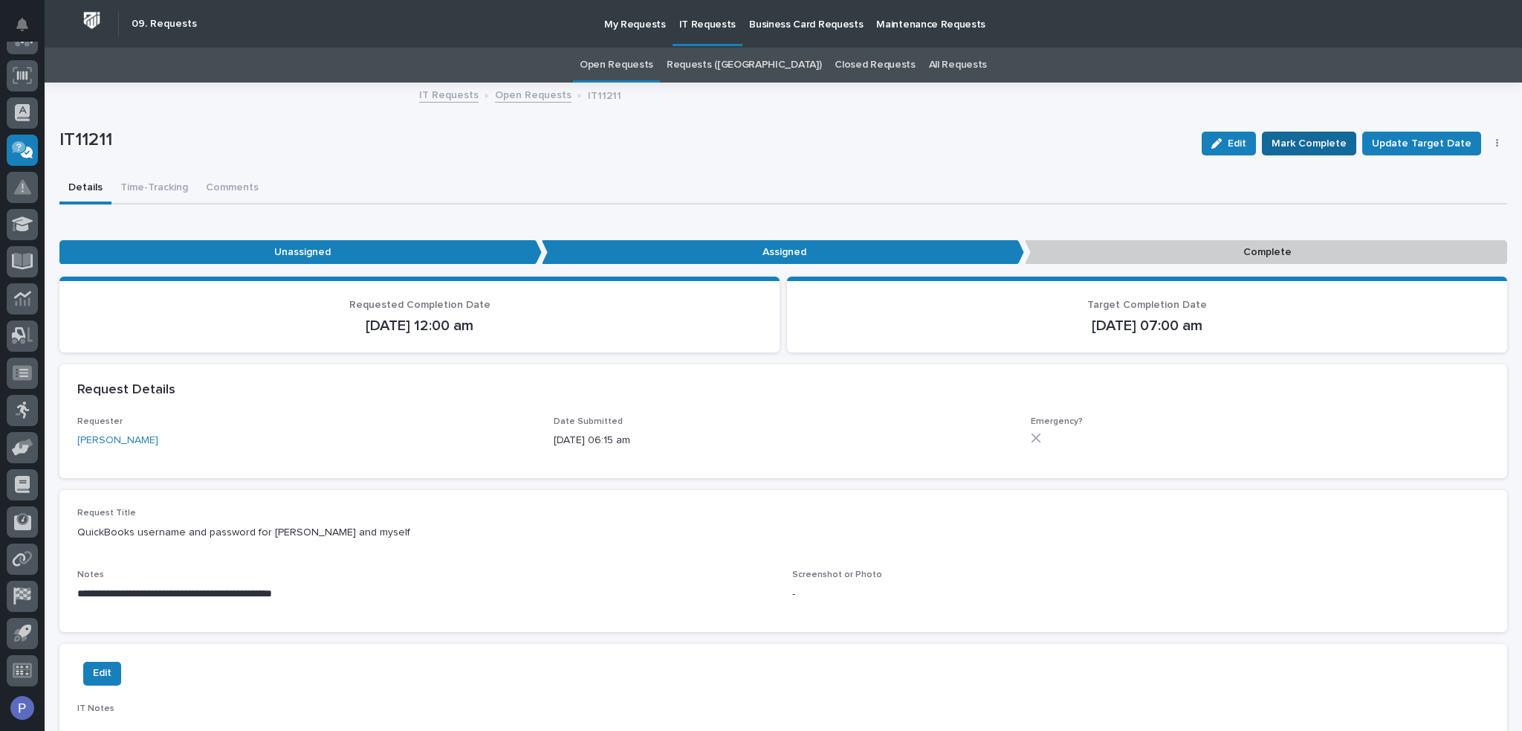
click at [1305, 148] on span "Mark Complete" at bounding box center [1309, 144] width 75 height 18
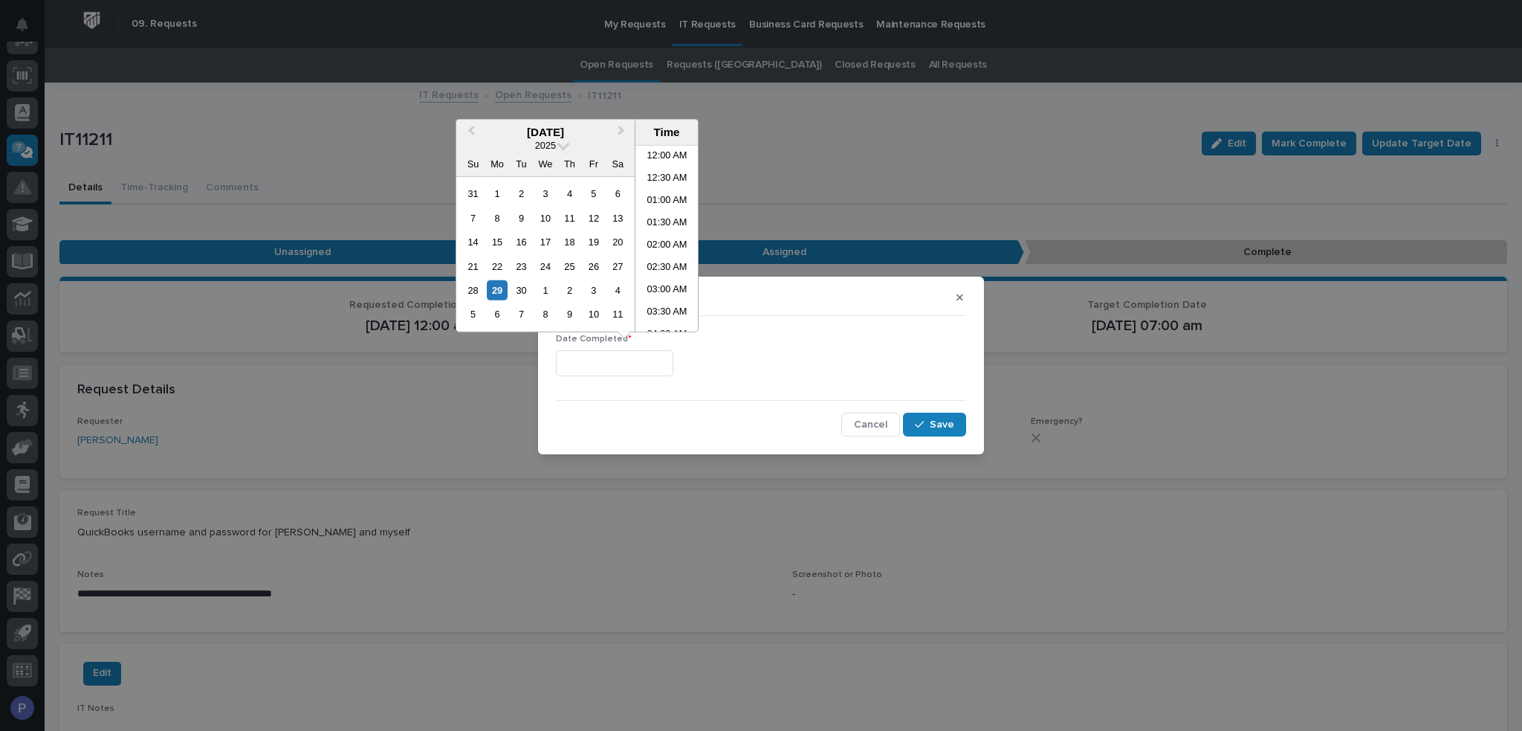
click at [651, 364] on input "text" at bounding box center [614, 363] width 117 height 26
click at [668, 241] on li "07:00 AM" at bounding box center [667, 238] width 63 height 22
type input "**********"
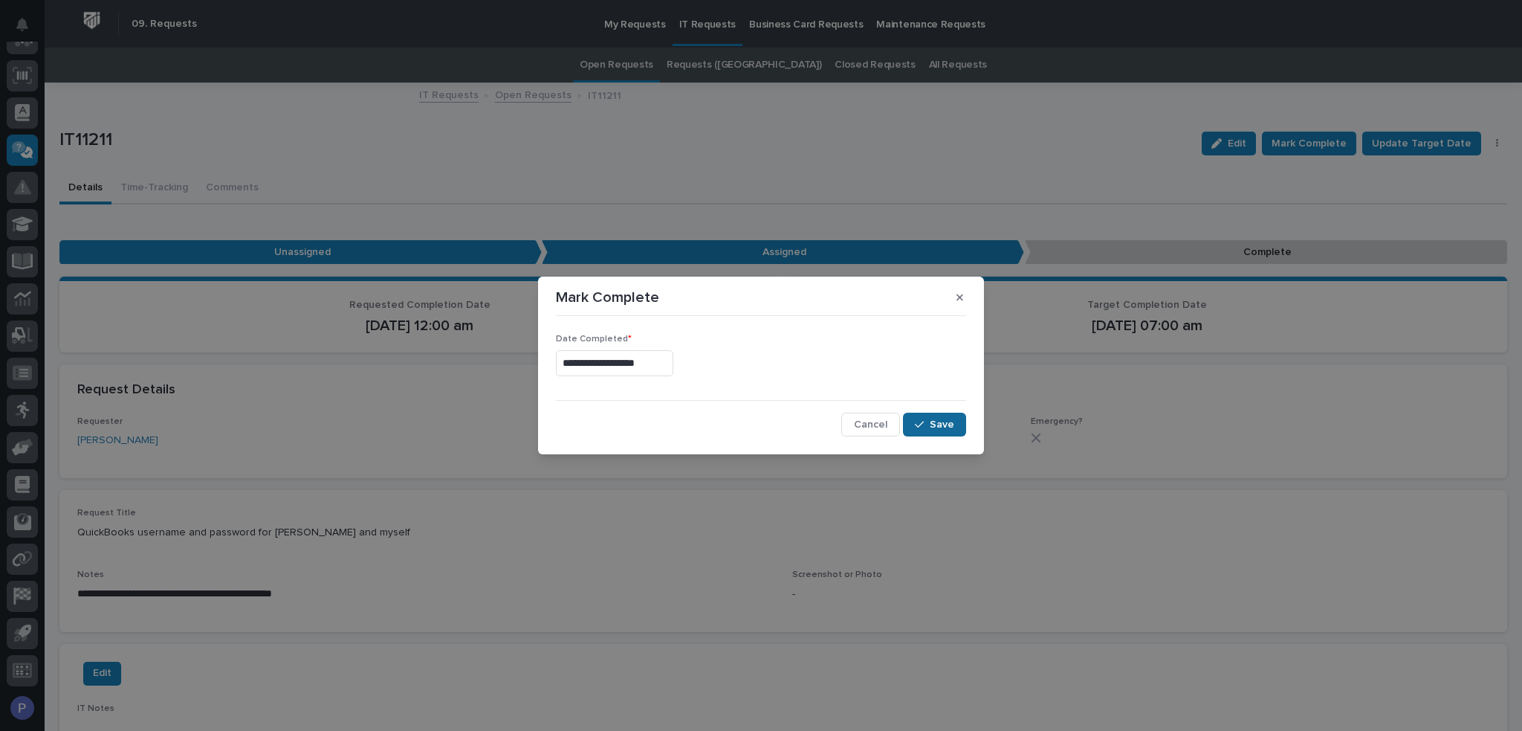
click at [948, 428] on span "Save" at bounding box center [942, 424] width 25 height 13
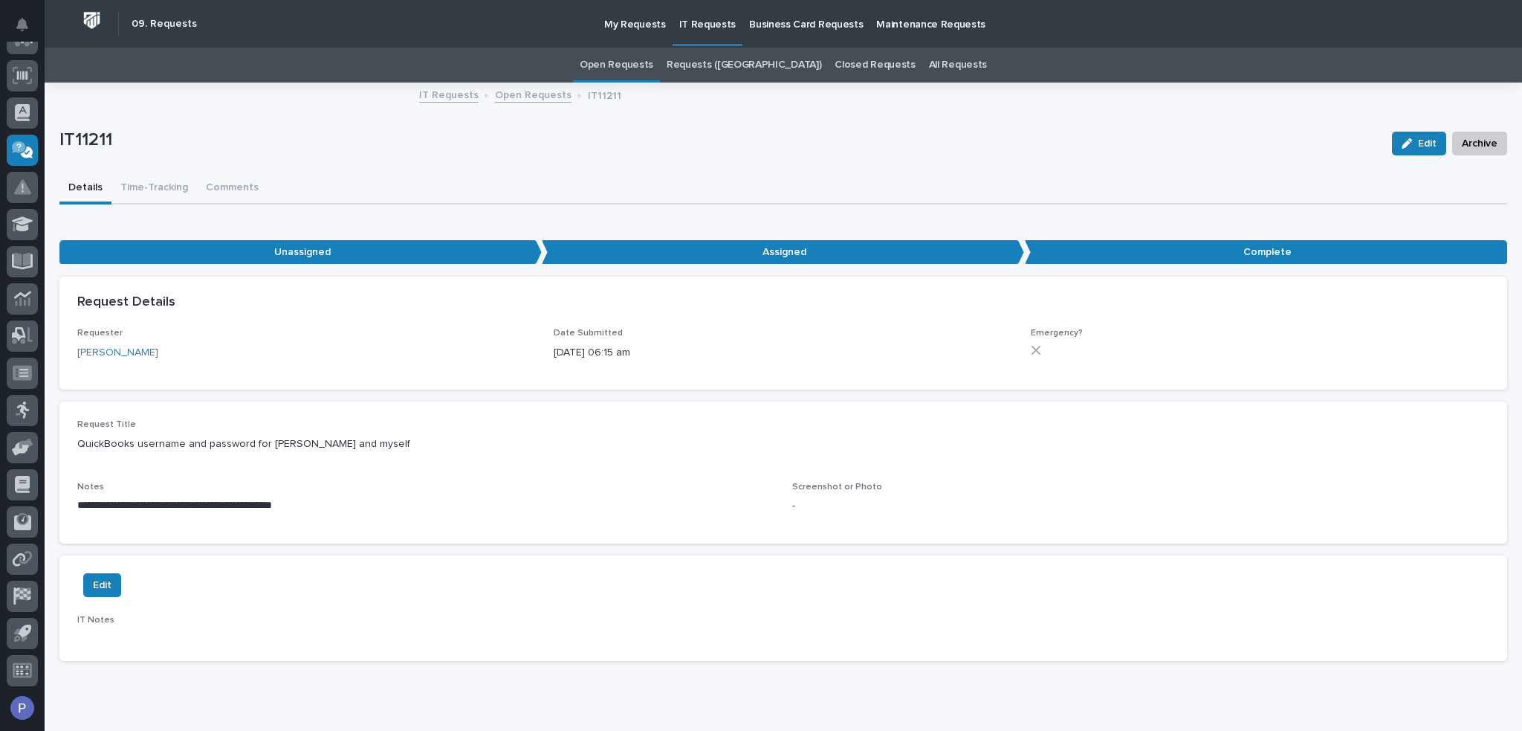
click at [453, 98] on link "IT Requests" at bounding box center [448, 93] width 59 height 17
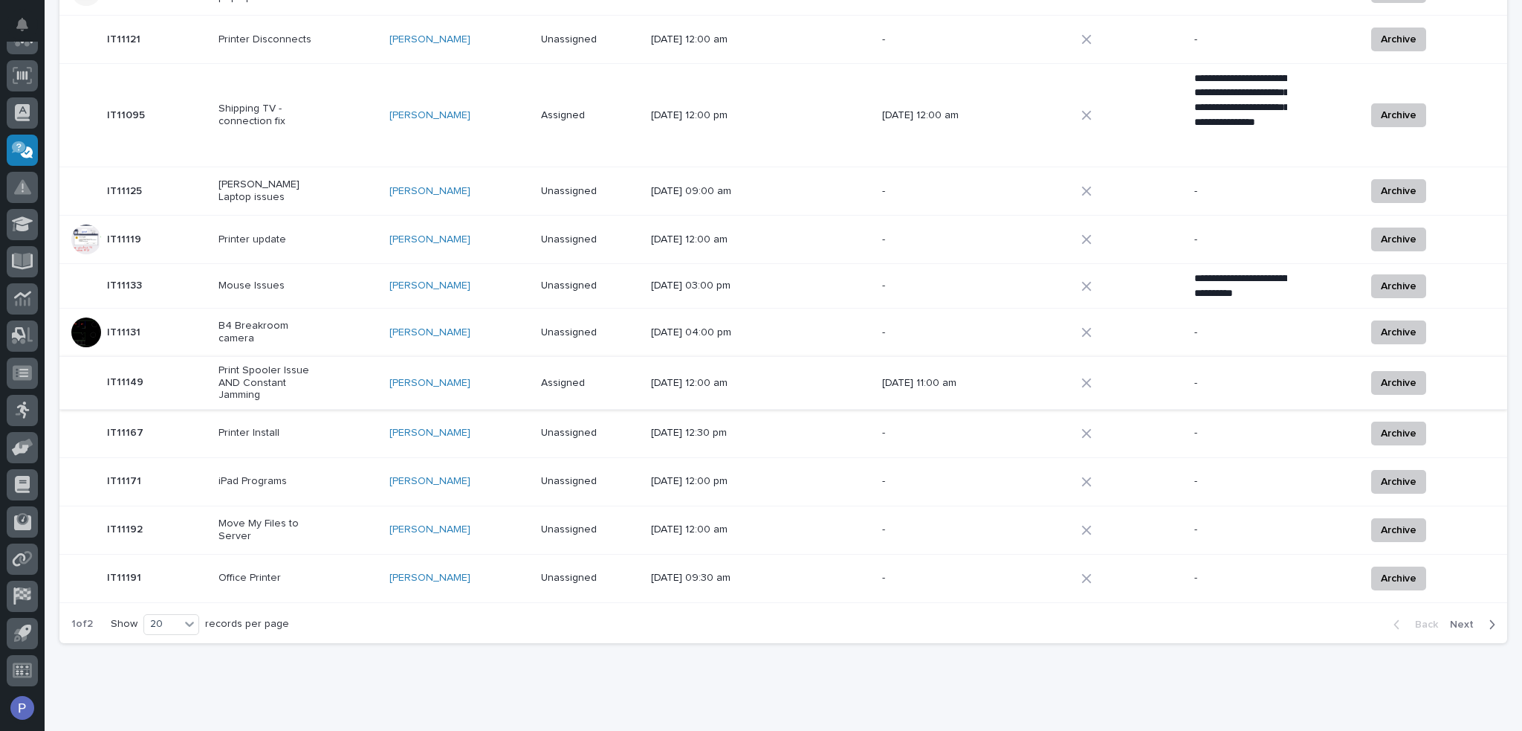
scroll to position [737, 0]
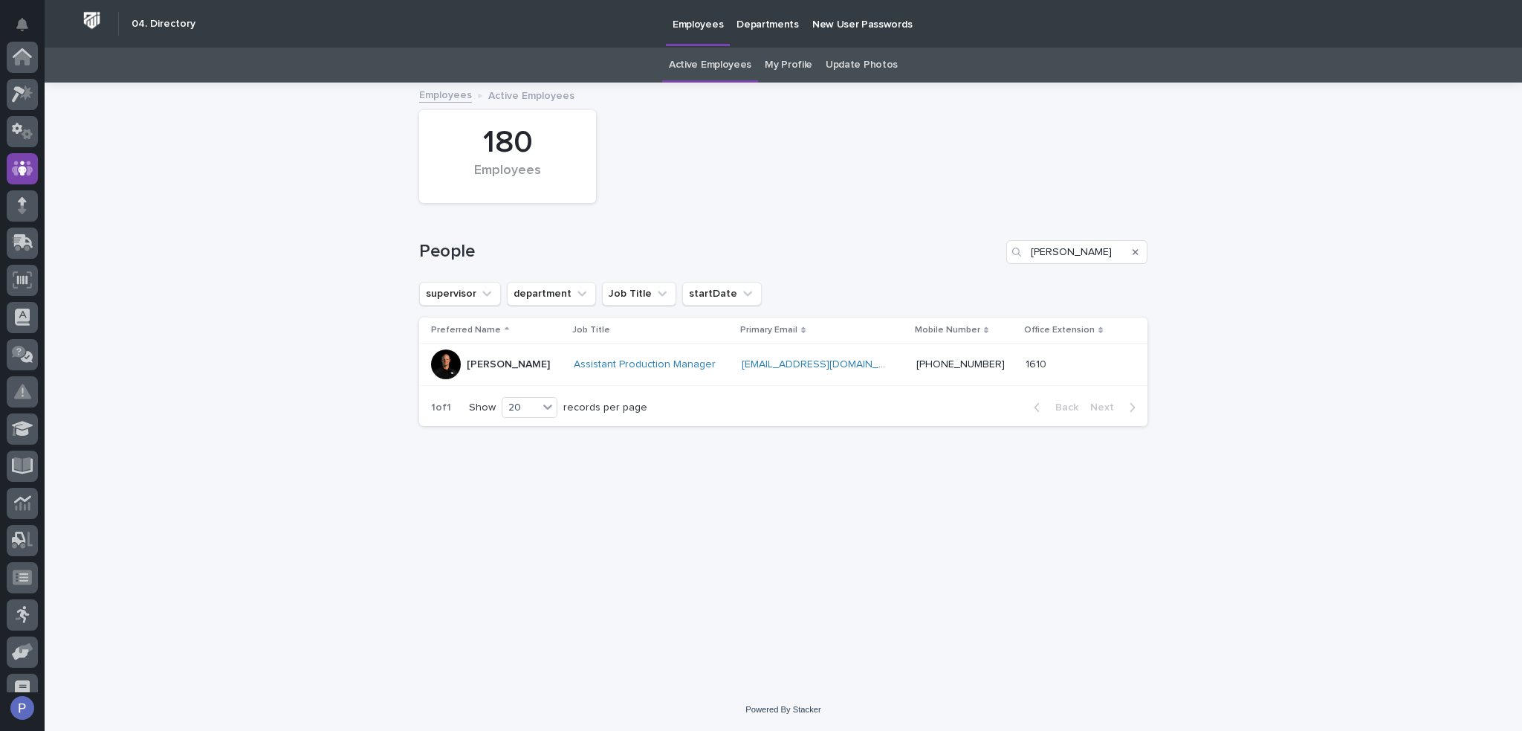
scroll to position [111, 0]
